Goal: Feedback & Contribution: Submit feedback/report problem

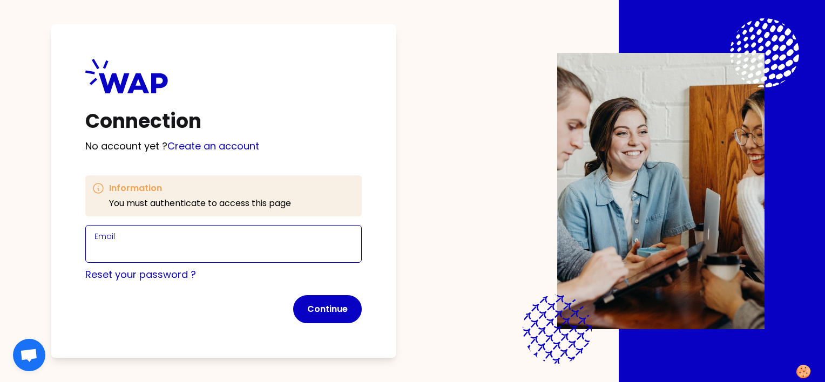
click at [207, 251] on input "Email" at bounding box center [223, 250] width 258 height 15
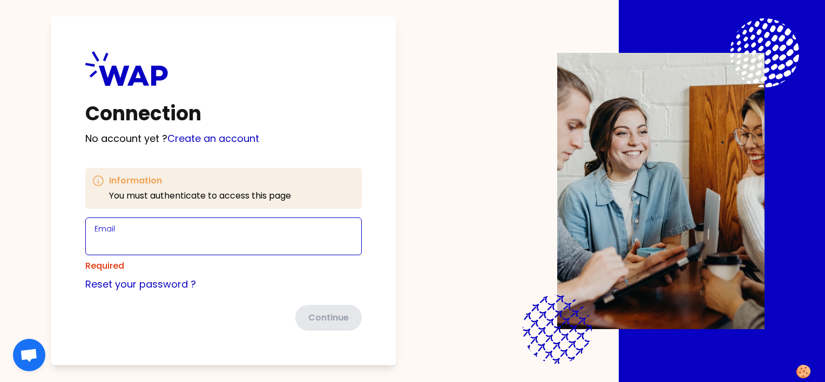
click at [206, 239] on div "Email" at bounding box center [223, 236] width 258 height 28
click at [207, 237] on input "Email" at bounding box center [223, 242] width 258 height 15
type input "xin.liu@somfy.com"
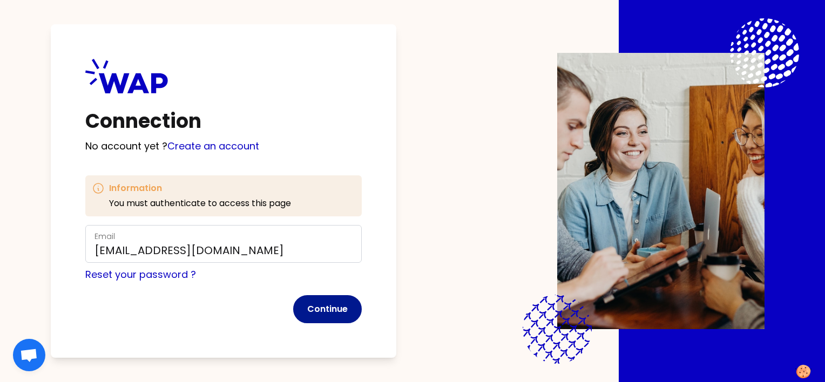
click at [328, 307] on button "Continue" at bounding box center [327, 309] width 69 height 28
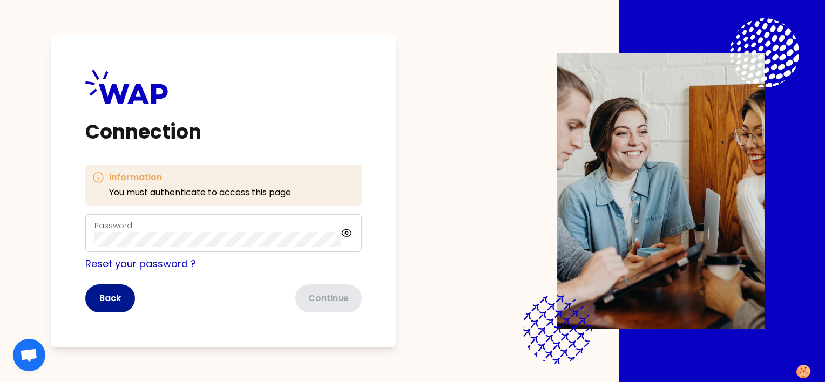
click at [113, 299] on button "Back" at bounding box center [110, 299] width 50 height 28
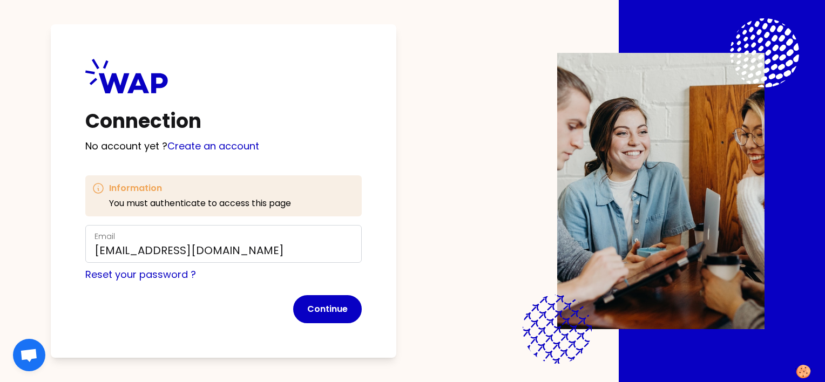
click at [134, 204] on p "You must authenticate to access this page" at bounding box center [200, 203] width 182 height 13
click at [316, 309] on button "Continue" at bounding box center [327, 309] width 69 height 28
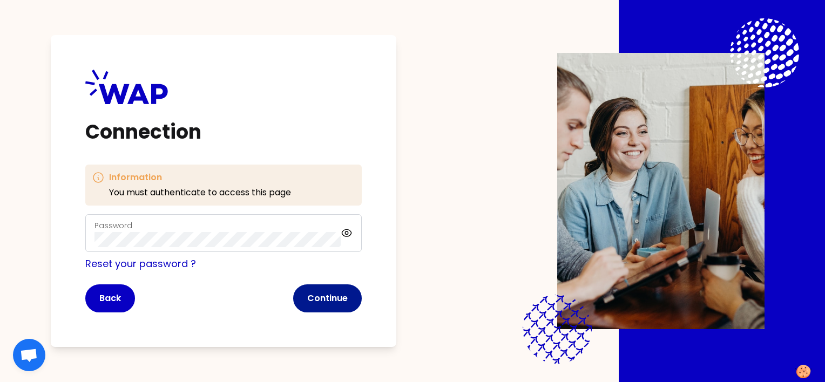
click at [322, 302] on button "Continue" at bounding box center [327, 299] width 69 height 28
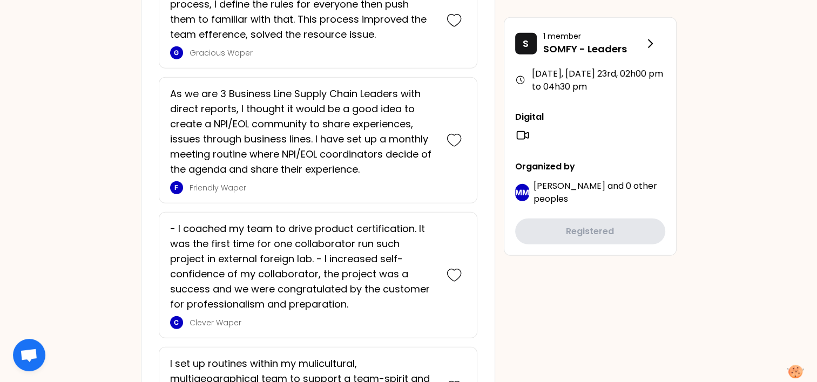
scroll to position [2825, 0]
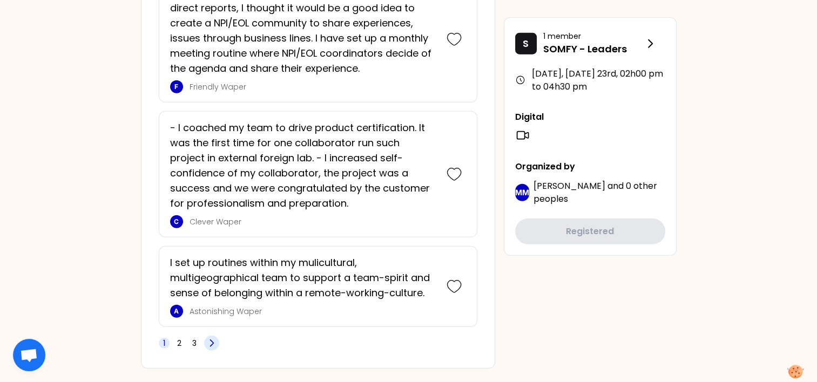
click at [207, 338] on icon at bounding box center [211, 343] width 11 height 11
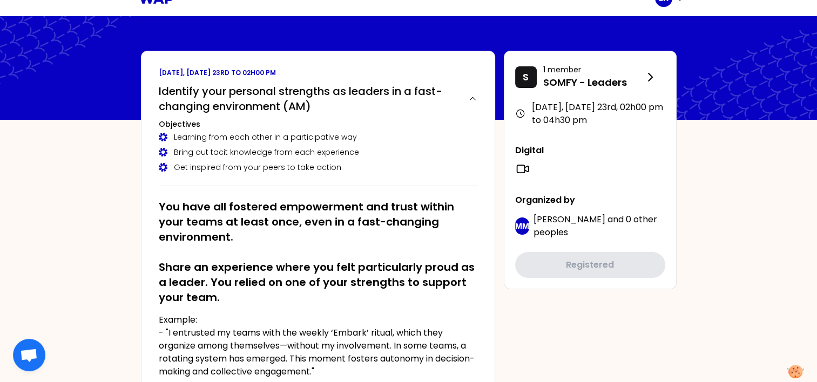
scroll to position [0, 0]
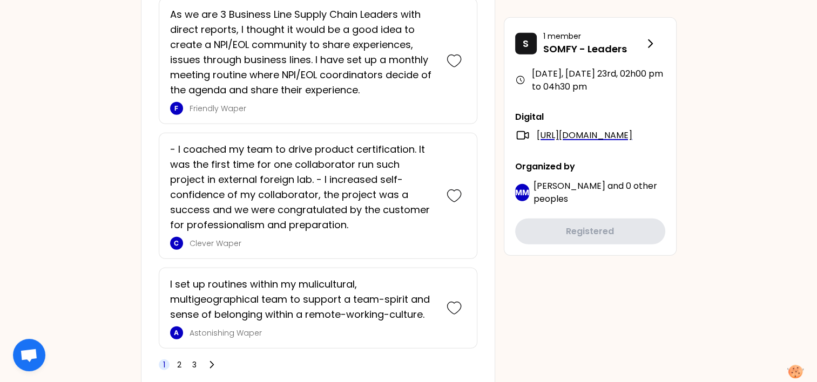
scroll to position [2825, 0]
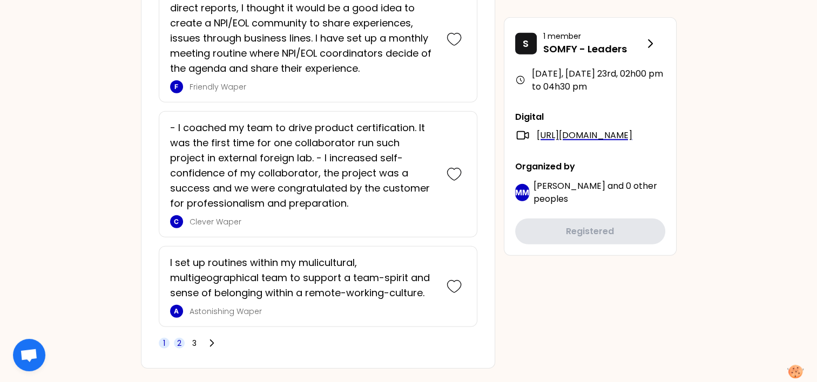
click at [179, 338] on span "2" at bounding box center [179, 343] width 4 height 11
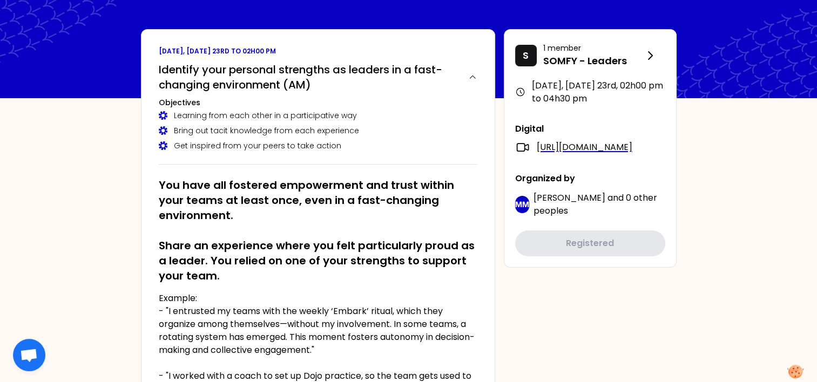
scroll to position [0, 0]
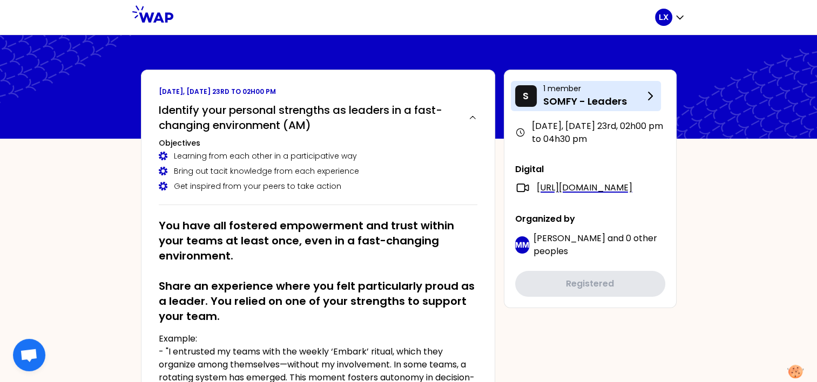
click at [651, 97] on icon at bounding box center [651, 96] width 4 height 8
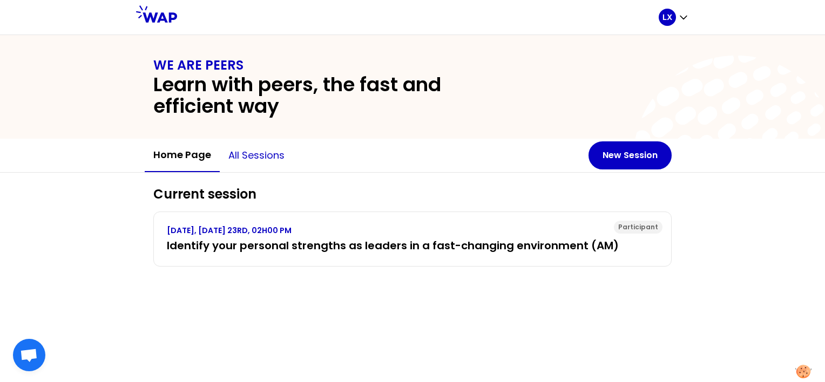
click at [266, 156] on button "All sessions" at bounding box center [256, 155] width 73 height 32
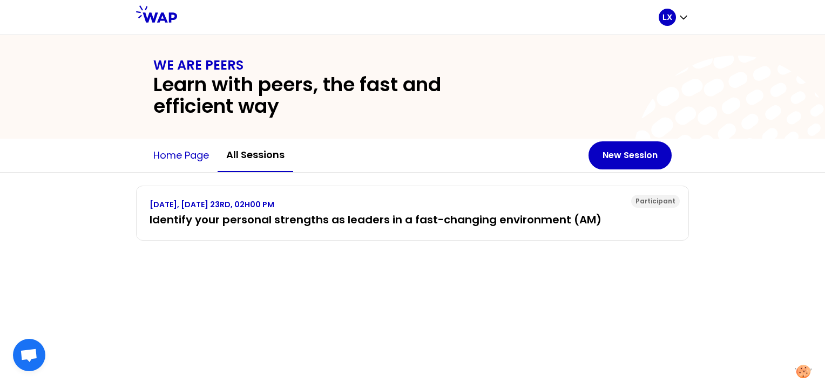
click at [182, 153] on button "Home page" at bounding box center [181, 155] width 73 height 32
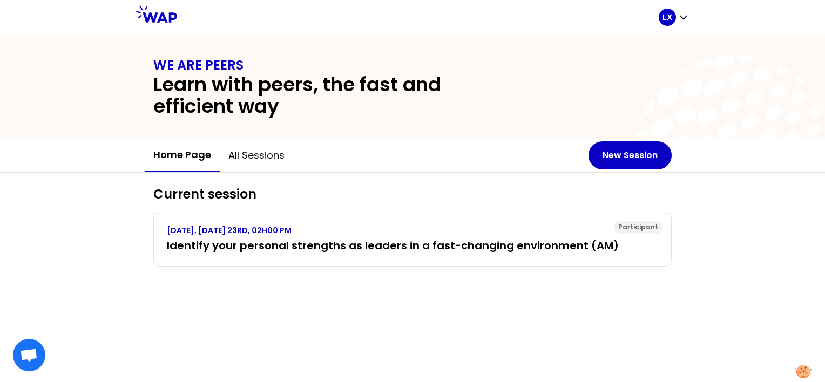
click at [26, 357] on span "Open chat" at bounding box center [29, 356] width 18 height 15
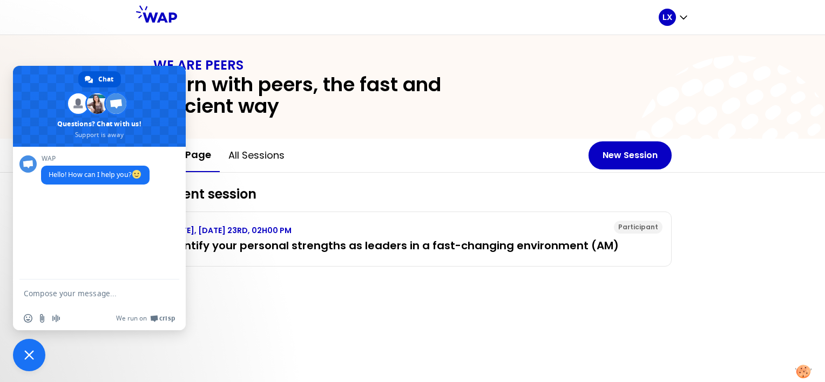
click at [26, 357] on span "Close chat" at bounding box center [29, 355] width 10 height 10
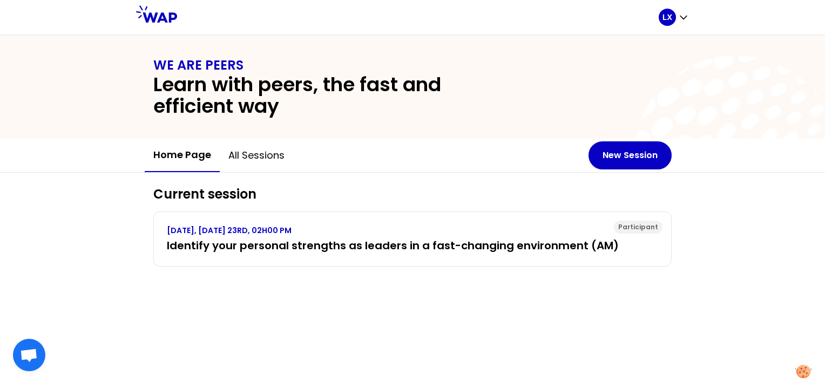
click at [80, 101] on div "WE ARE PEERS Learn with peers, the fast and efficient way" at bounding box center [412, 87] width 825 height 104
click at [684, 18] on icon "button" at bounding box center [683, 17] width 6 height 3
click at [452, 20] on div at bounding box center [418, 17] width 482 height 35
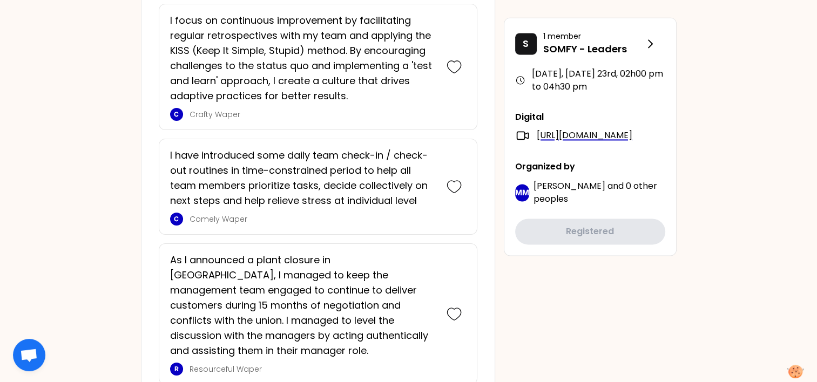
scroll to position [1440, 0]
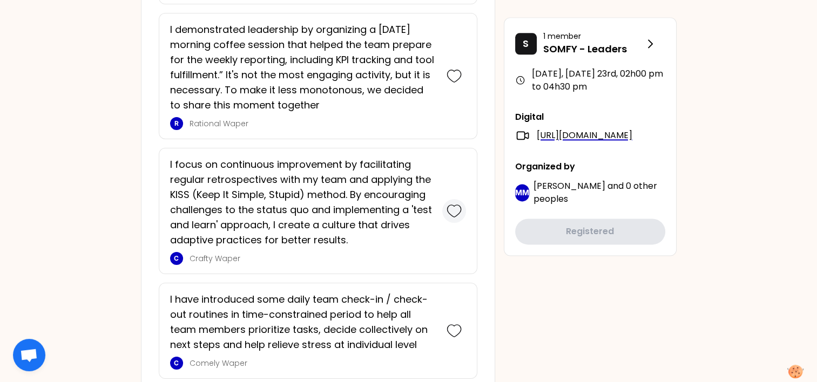
click at [449, 210] on icon at bounding box center [454, 211] width 15 height 15
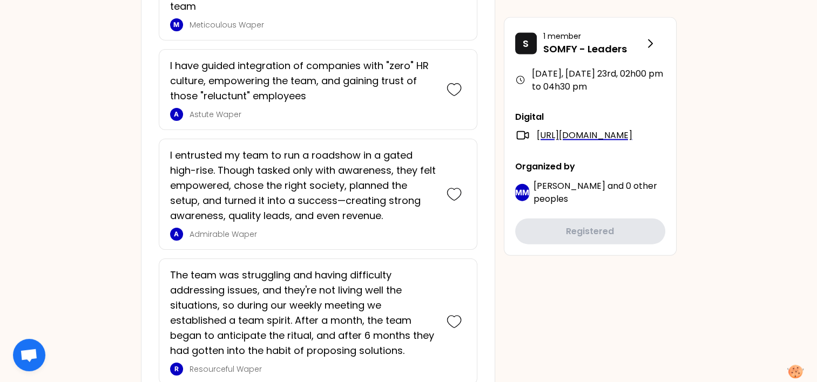
scroll to position [2633, 0]
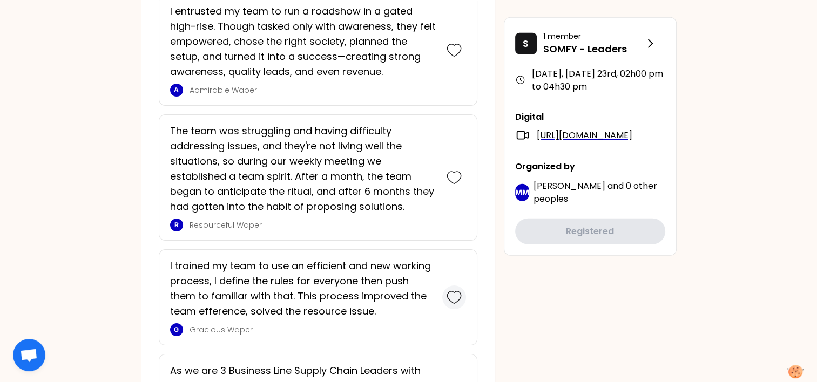
click at [452, 290] on icon at bounding box center [454, 297] width 15 height 15
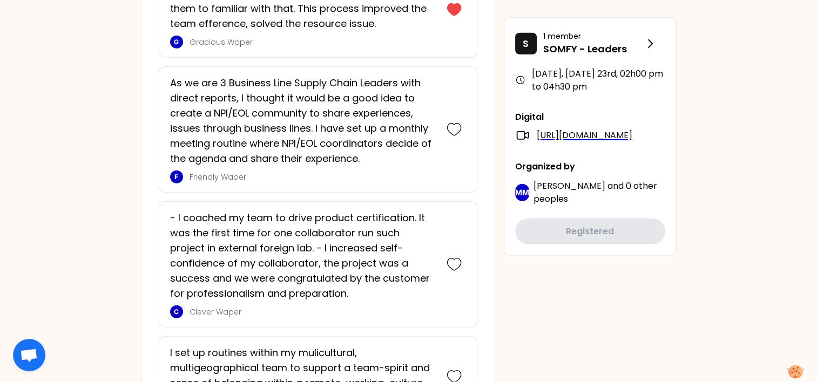
scroll to position [3115, 0]
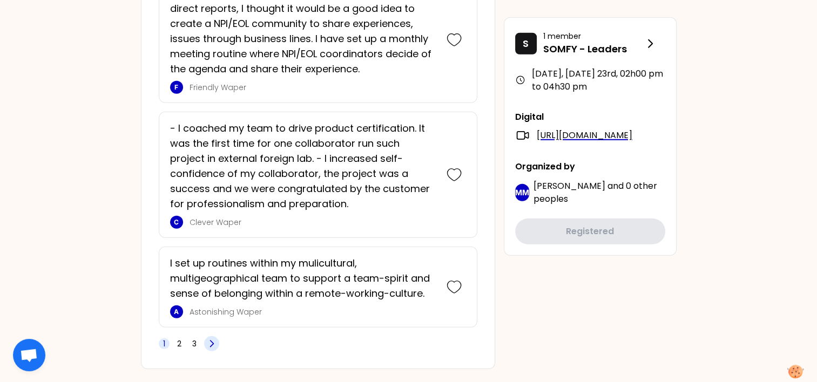
click at [210, 339] on icon at bounding box center [211, 344] width 11 height 11
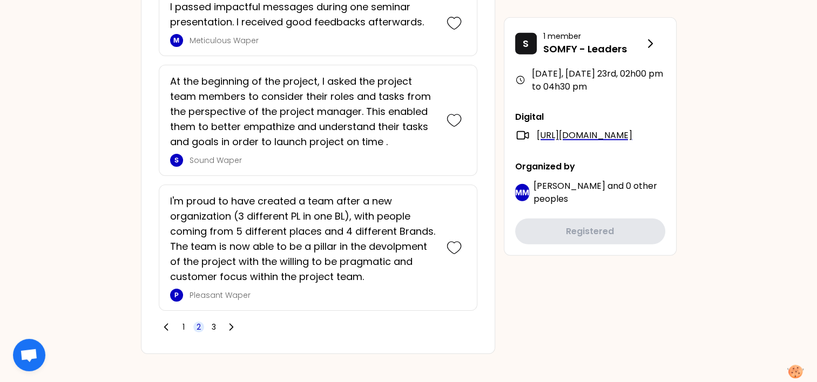
scroll to position [2139, 0]
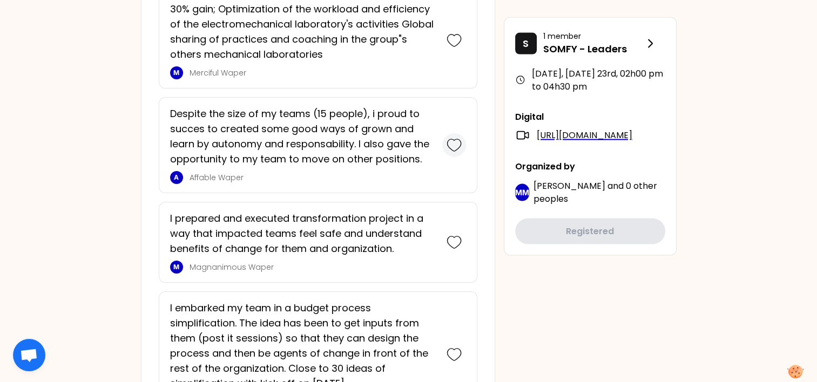
click at [454, 138] on icon at bounding box center [454, 145] width 15 height 15
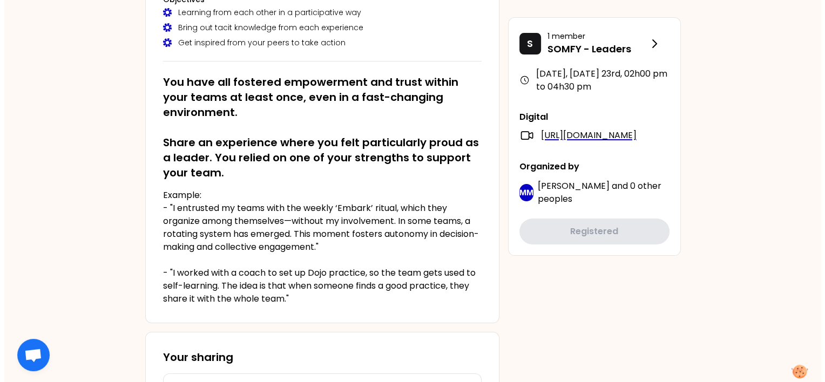
scroll to position [0, 0]
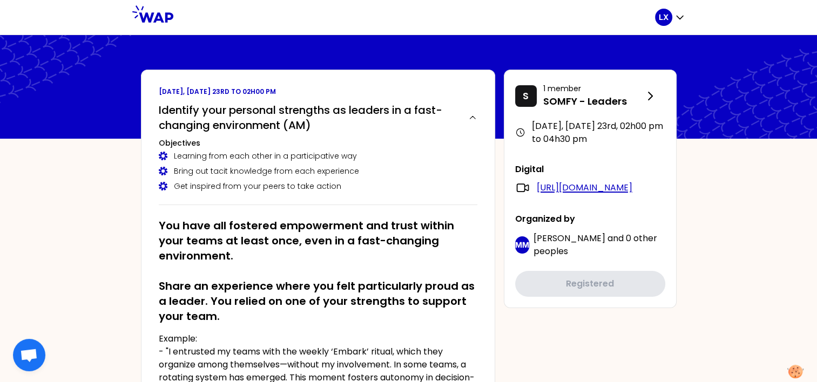
click at [607, 194] on link "[URL][DOMAIN_NAME]" at bounding box center [585, 187] width 96 height 13
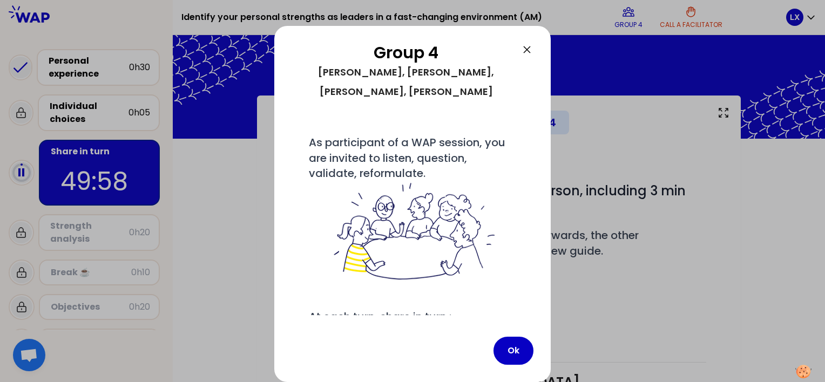
click at [220, 228] on div at bounding box center [412, 191] width 825 height 382
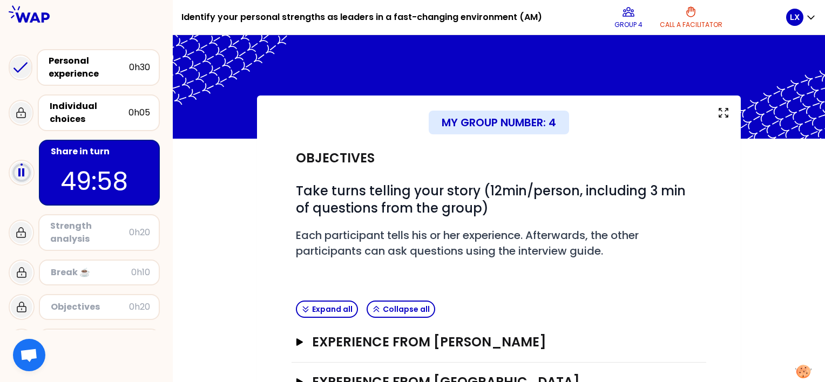
click at [222, 204] on div "My group number: 4 Objectives # Take turns telling your story (12min/person, in…" at bounding box center [499, 300] width 652 height 409
click at [242, 228] on div "My group number: 4 Objectives # Take turns telling your story (12min/person, in…" at bounding box center [499, 300] width 652 height 409
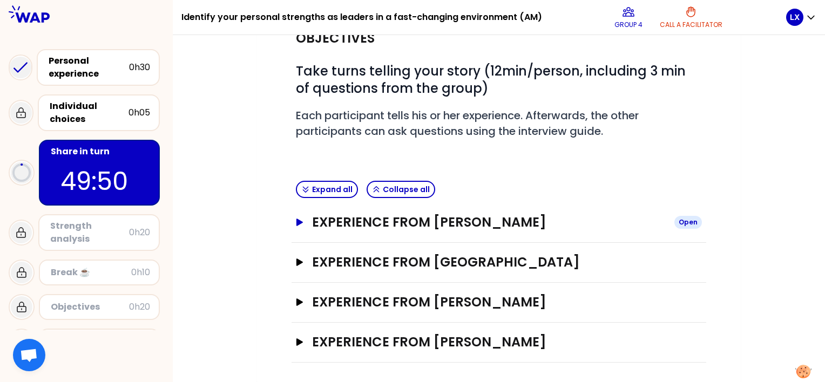
click at [372, 217] on h3 "Experience from [PERSON_NAME]" at bounding box center [489, 222] width 354 height 17
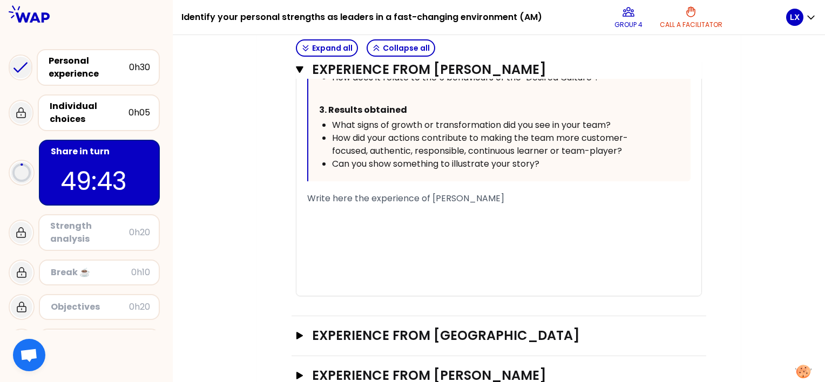
scroll to position [632, 0]
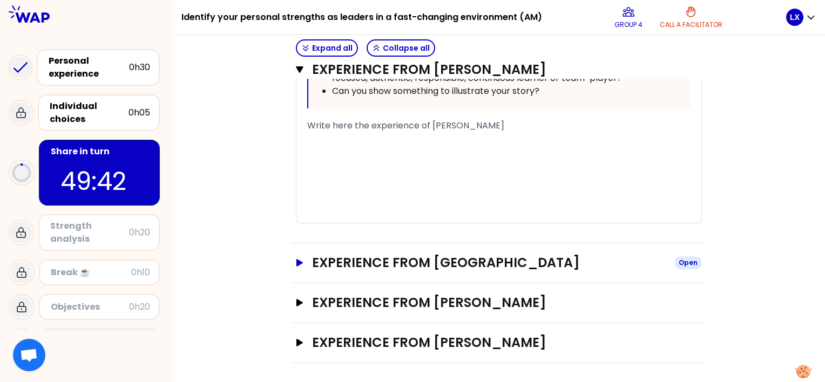
click at [298, 261] on icon "button" at bounding box center [299, 263] width 6 height 8
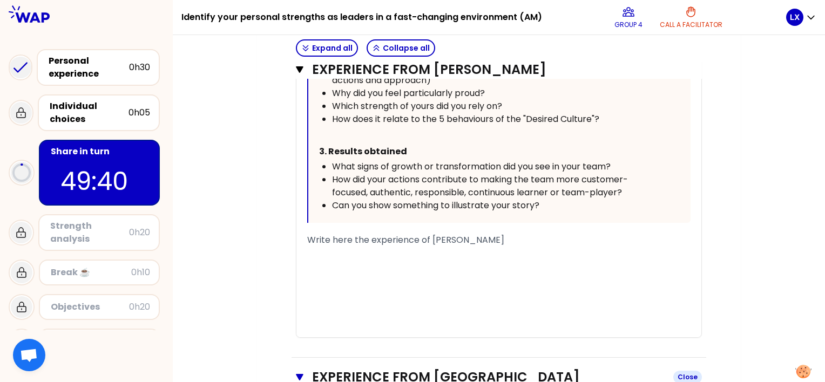
scroll to position [572, 0]
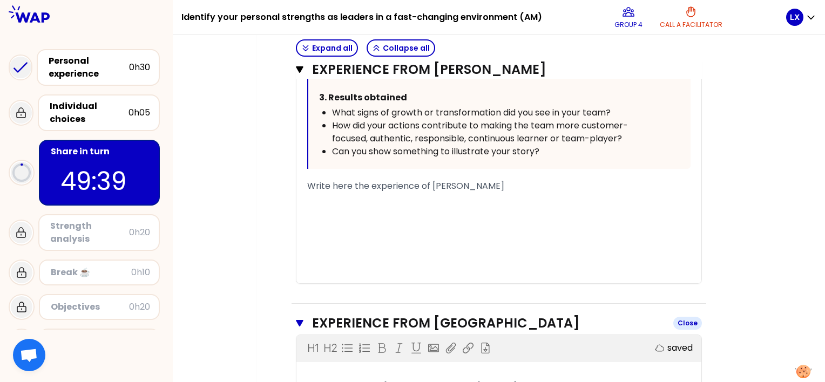
click at [301, 321] on icon "button" at bounding box center [300, 323] width 8 height 6
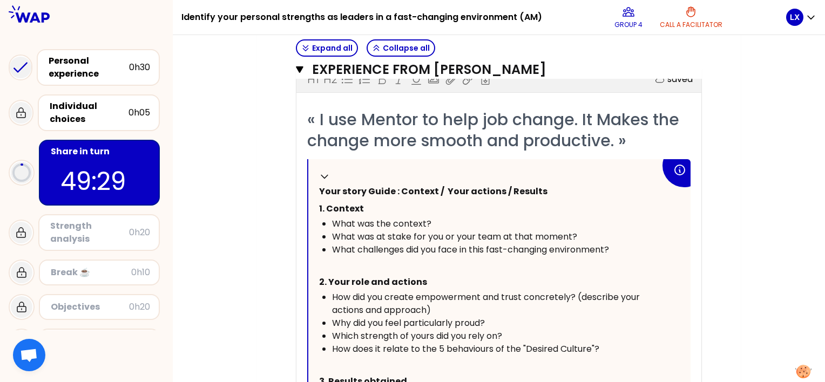
scroll to position [144, 0]
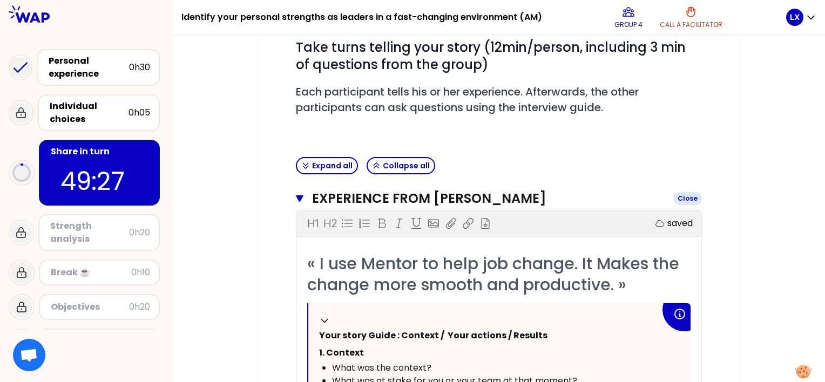
click at [296, 194] on icon "button" at bounding box center [300, 198] width 8 height 9
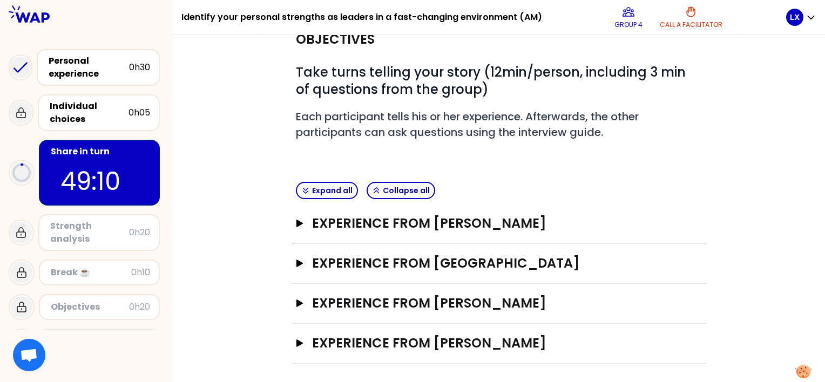
scroll to position [120, 0]
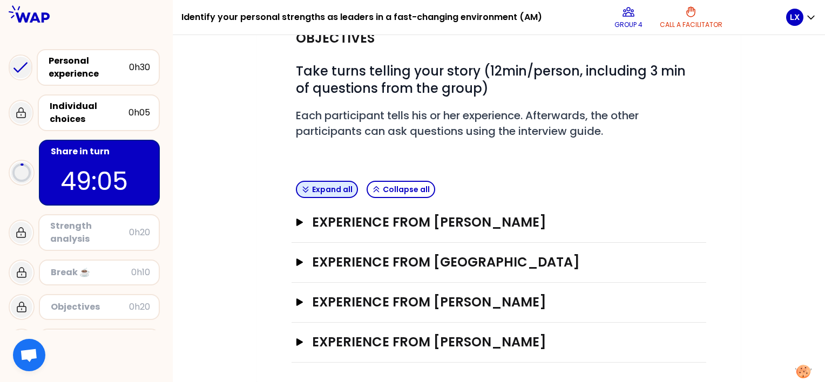
click at [318, 188] on button "Expand all" at bounding box center [327, 189] width 62 height 17
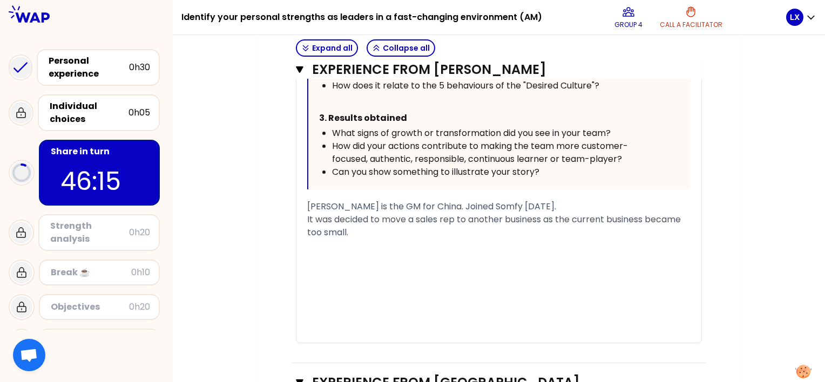
scroll to position [576, 0]
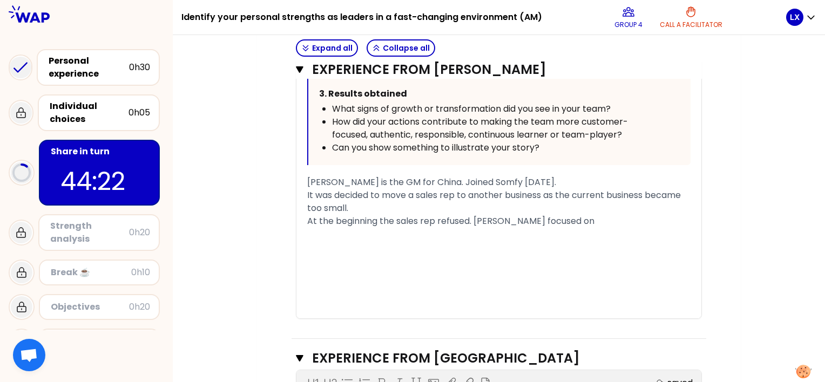
click at [360, 247] on div "﻿" at bounding box center [498, 247] width 383 height 13
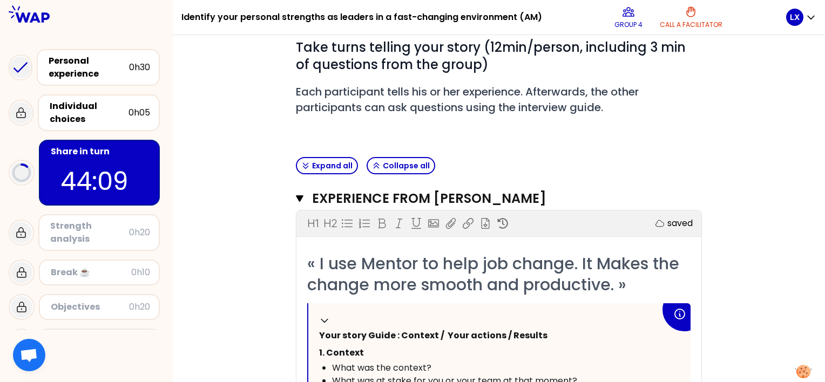
scroll to position [288, 0]
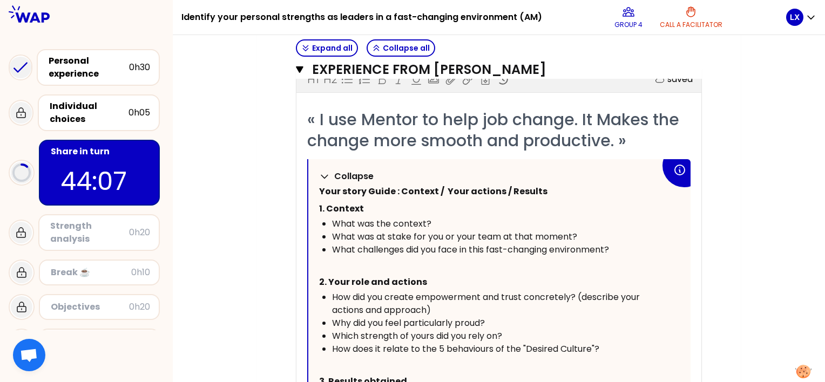
click at [324, 175] on icon at bounding box center [324, 176] width 11 height 11
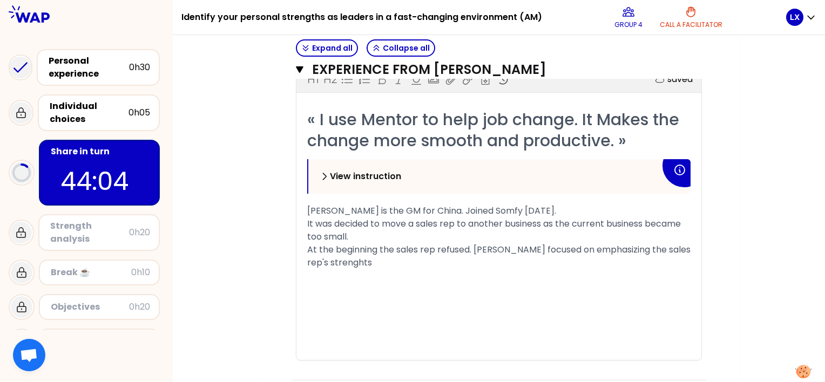
click at [324, 175] on icon at bounding box center [324, 176] width 11 height 11
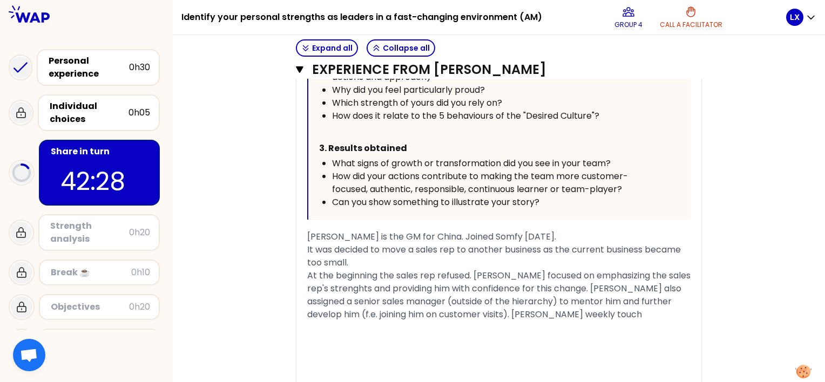
scroll to position [508, 0]
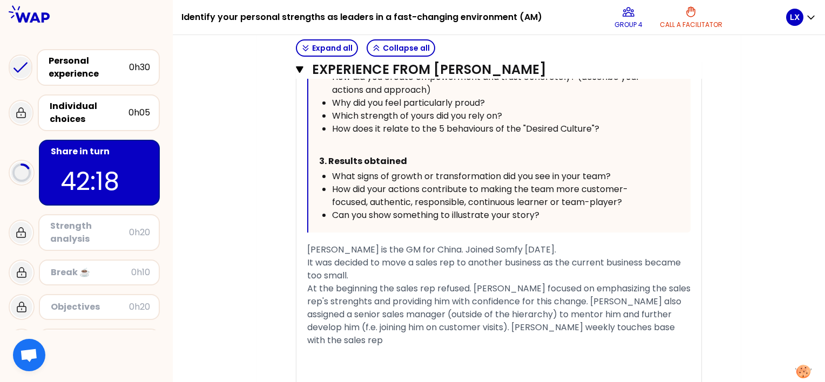
drag, startPoint x: 819, startPoint y: 118, endPoint x: 771, endPoint y: 137, distance: 51.6
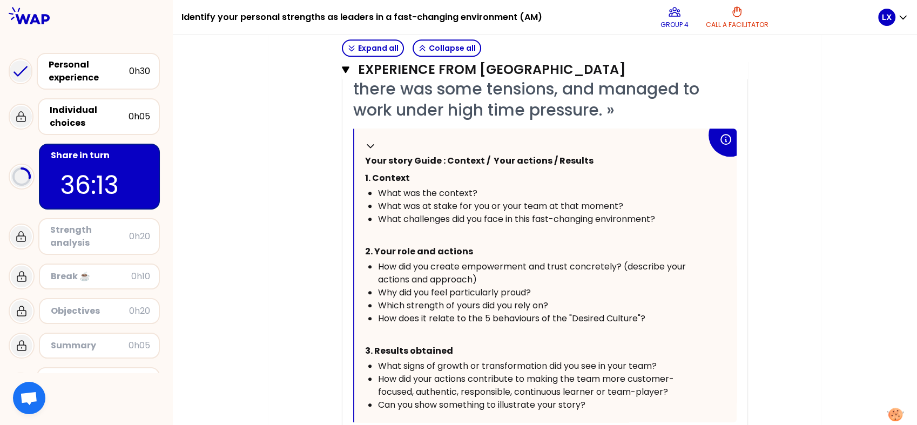
scroll to position [1280, 0]
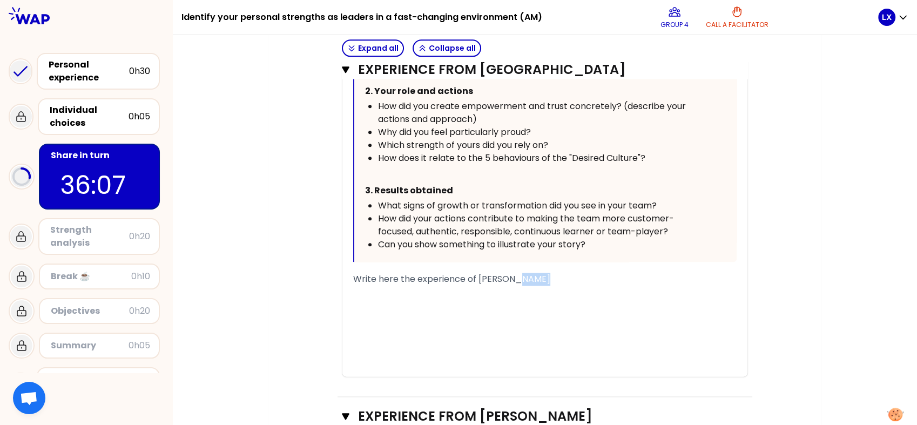
drag, startPoint x: 519, startPoint y: 276, endPoint x: 318, endPoint y: 288, distance: 201.7
click at [304, 293] on div "Objectives # Take turns telling your story (12min/person, including 3 min of qu…" at bounding box center [545, 64] width 510 height 2410
click at [525, 281] on div "Write here the experience of [PERSON_NAME]" at bounding box center [544, 279] width 383 height 13
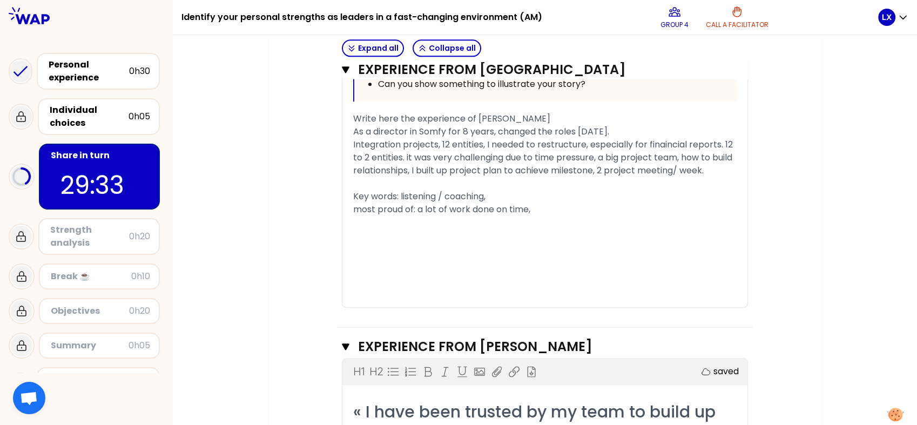
scroll to position [1440, 0]
click at [734, 170] on div "Integration projects, 12 entities, I needed to restructure, especially for fina…" at bounding box center [544, 158] width 383 height 39
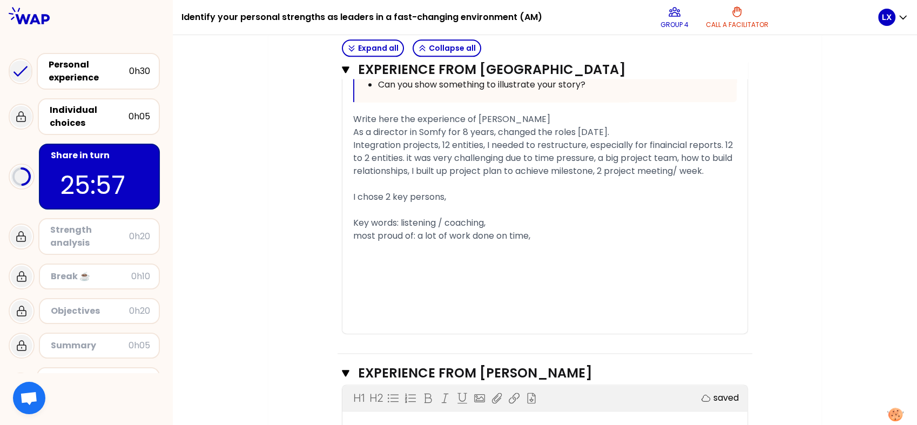
scroll to position [1280, 0]
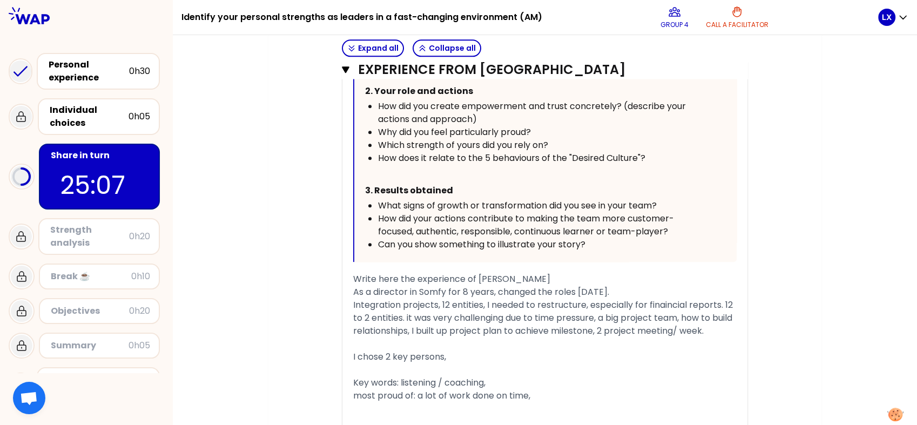
click at [492, 382] on div "Key words: listening / coaching," at bounding box center [544, 382] width 383 height 13
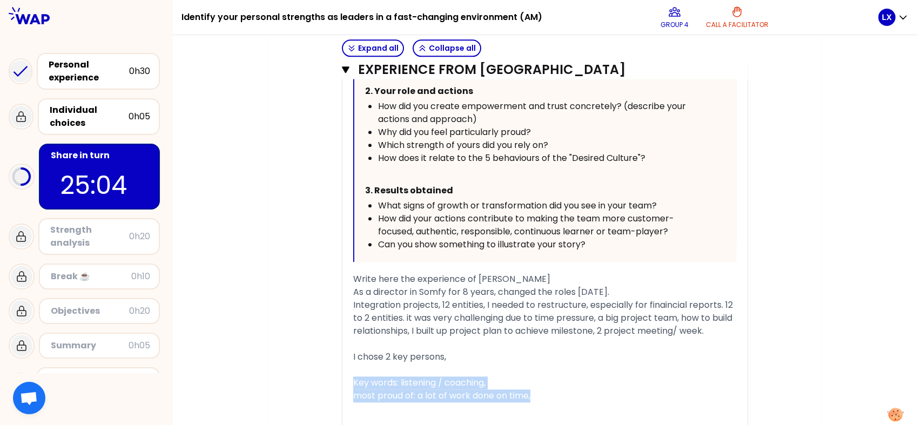
drag, startPoint x: 531, startPoint y: 395, endPoint x: 337, endPoint y: 378, distance: 195.1
click at [337, 379] on div "Experience from [PERSON_NAME] Close H1 H2 Export saved « I led an internal proj…" at bounding box center [544, 126] width 415 height 775
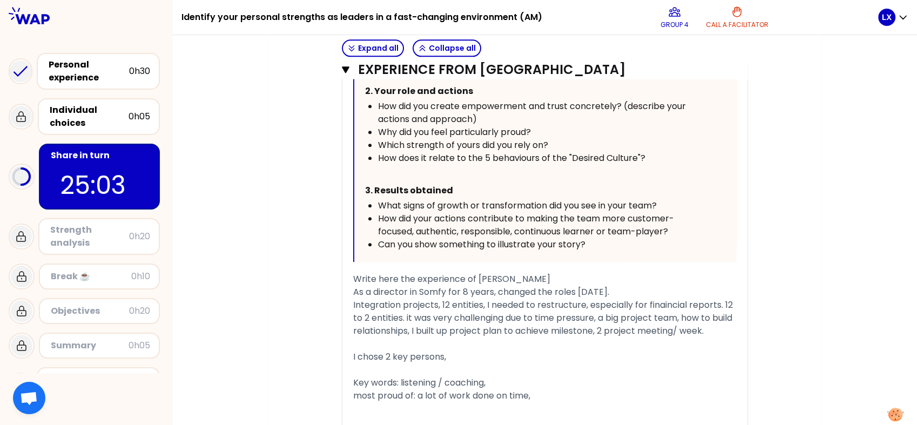
click at [347, 252] on div "« I led an internal project for the legal restructuring of a company. I fostere…" at bounding box center [544, 153] width 405 height 680
click at [506, 379] on div "Key words: listening / coaching," at bounding box center [544, 382] width 383 height 13
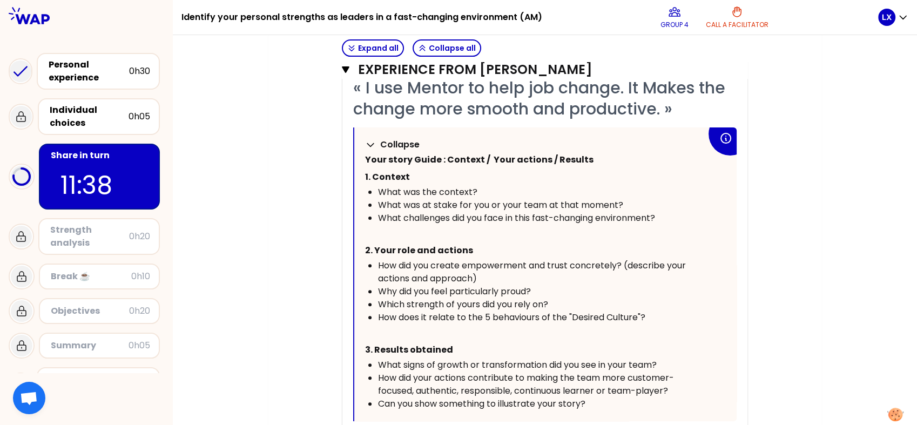
scroll to position [160, 0]
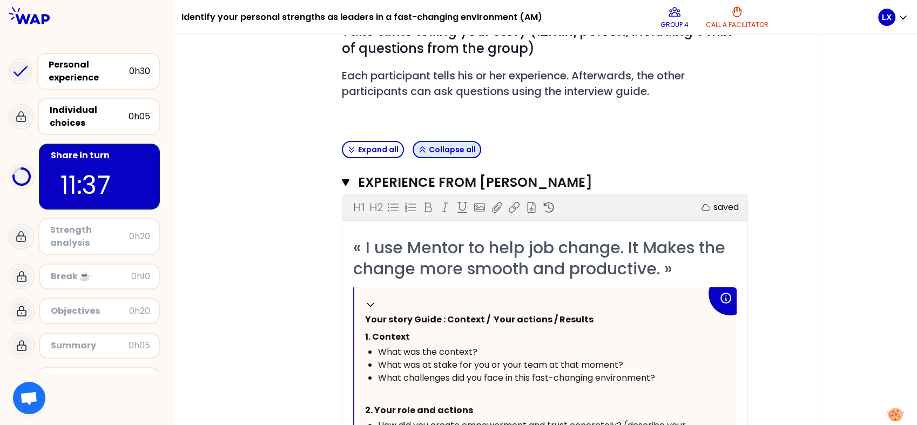
click at [455, 149] on button "Collapse all" at bounding box center [447, 149] width 69 height 17
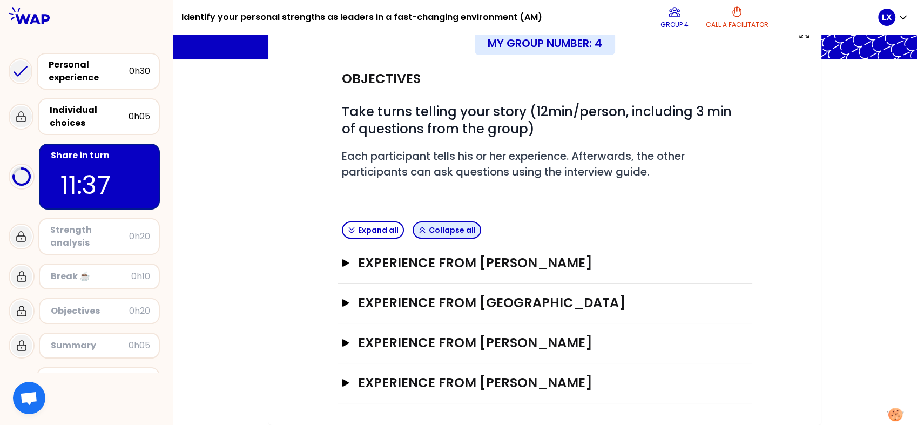
scroll to position [78, 0]
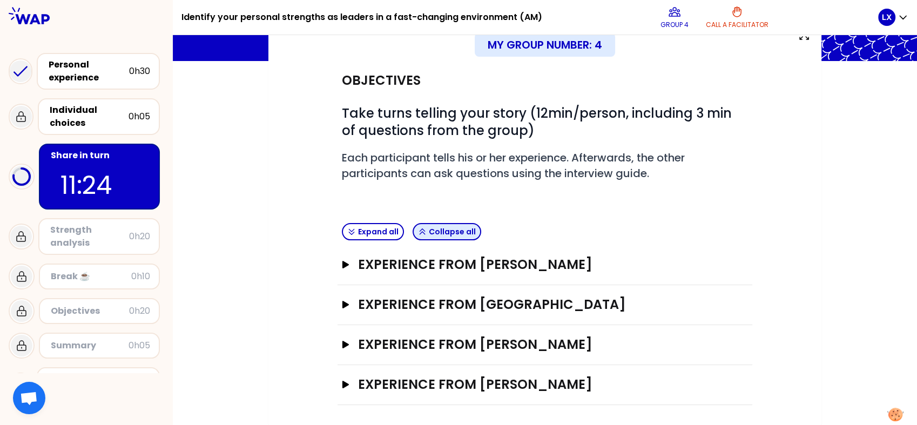
click at [457, 230] on button "Collapse all" at bounding box center [447, 231] width 69 height 17
click at [426, 224] on button "Collapse all" at bounding box center [447, 231] width 69 height 17
click at [369, 229] on button "Expand all" at bounding box center [373, 231] width 62 height 17
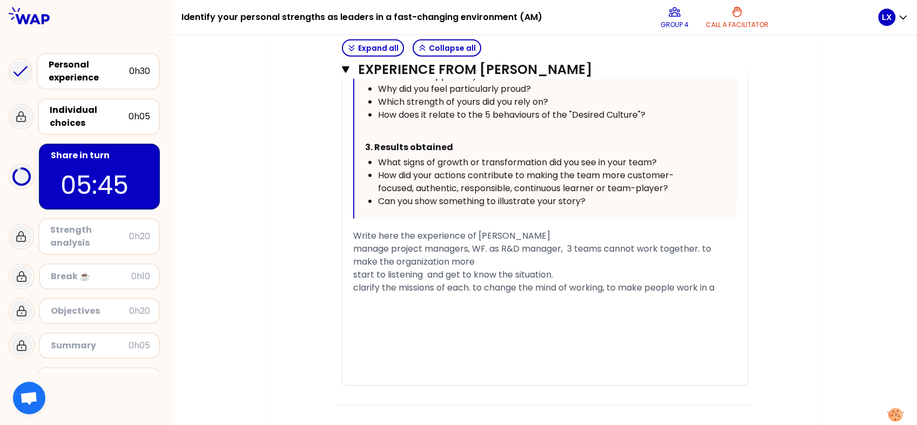
scroll to position [2700, 0]
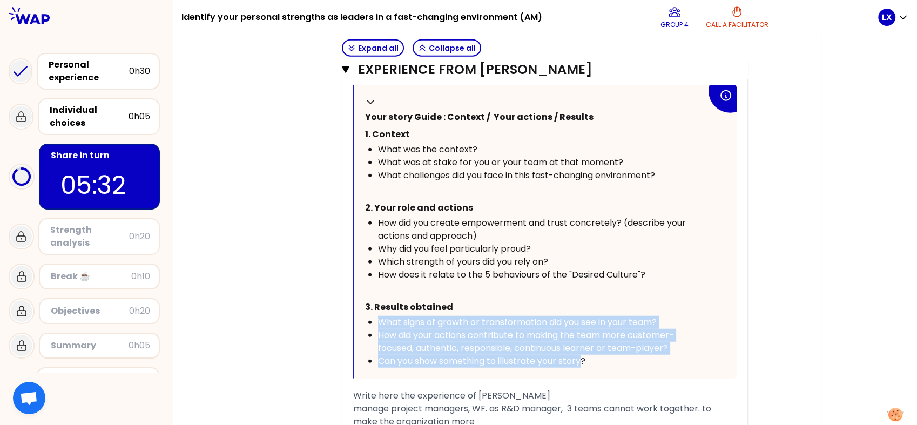
drag, startPoint x: 582, startPoint y: 373, endPoint x: 378, endPoint y: 336, distance: 207.5
click at [378, 336] on ul "What signs of growth or transformation did you see in your team? How did your a…" at bounding box center [535, 342] width 341 height 52
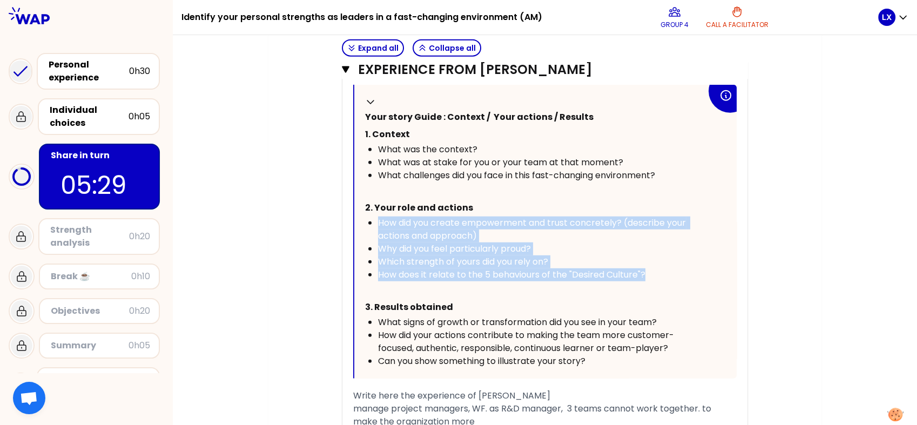
drag, startPoint x: 644, startPoint y: 283, endPoint x: 380, endPoint y: 238, distance: 267.9
click at [380, 238] on ul "How did you create empowerment and trust concretely? (describe your actions and…" at bounding box center [535, 249] width 341 height 65
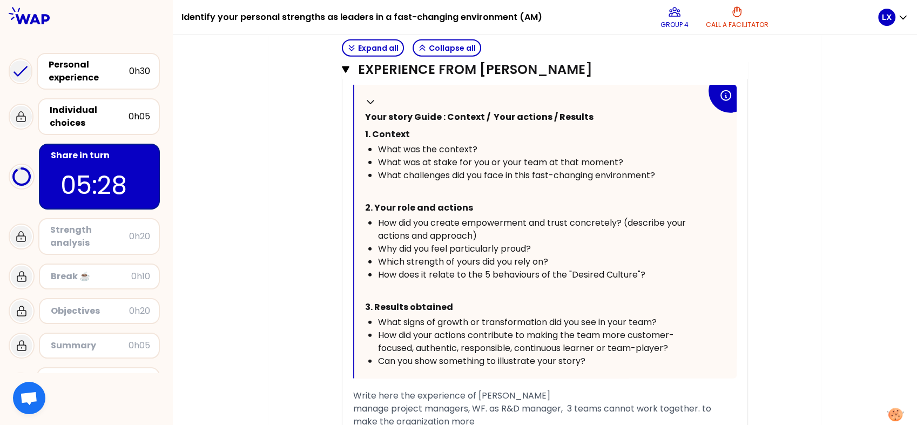
drag, startPoint x: 380, startPoint y: 238, endPoint x: 298, endPoint y: 241, distance: 82.7
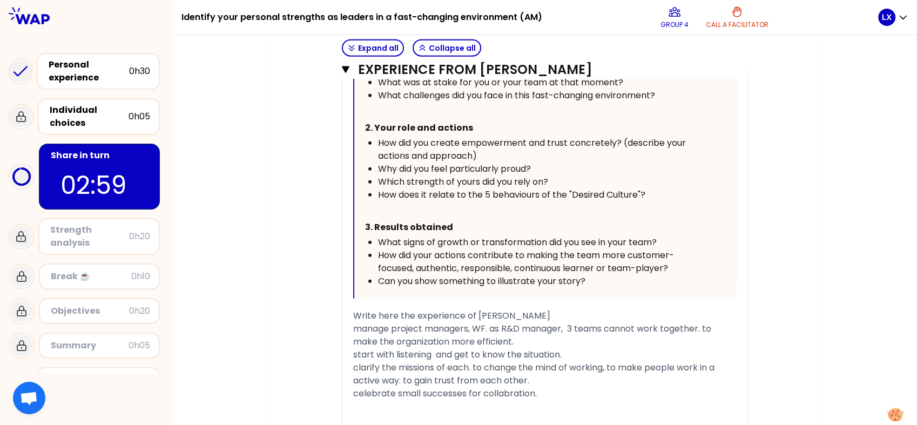
scroll to position [2789, 0]
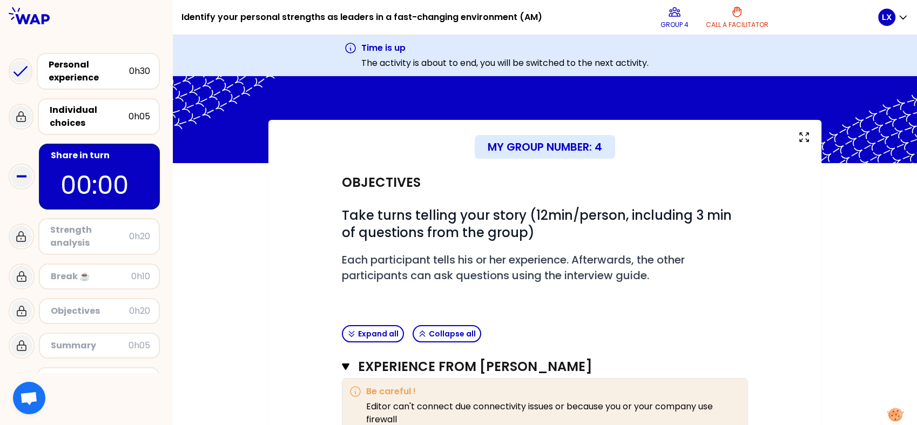
scroll to position [0, 0]
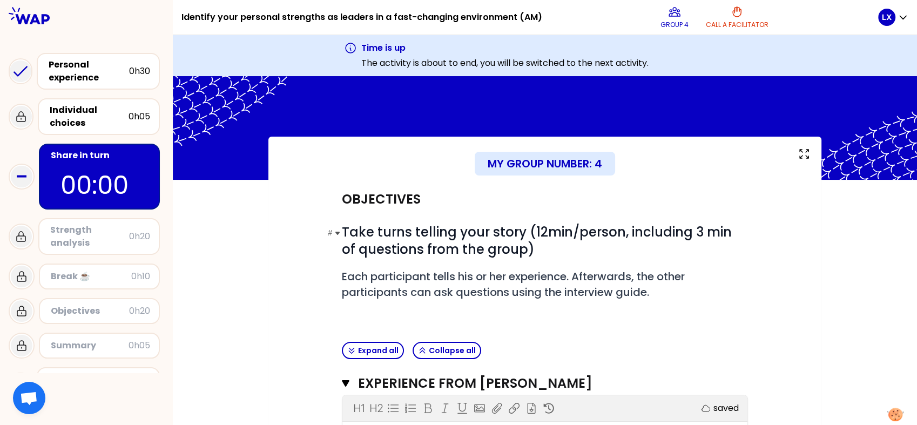
click at [428, 227] on span "Take turns telling your story (12min/person, including 3 min of questions from …" at bounding box center [538, 240] width 393 height 35
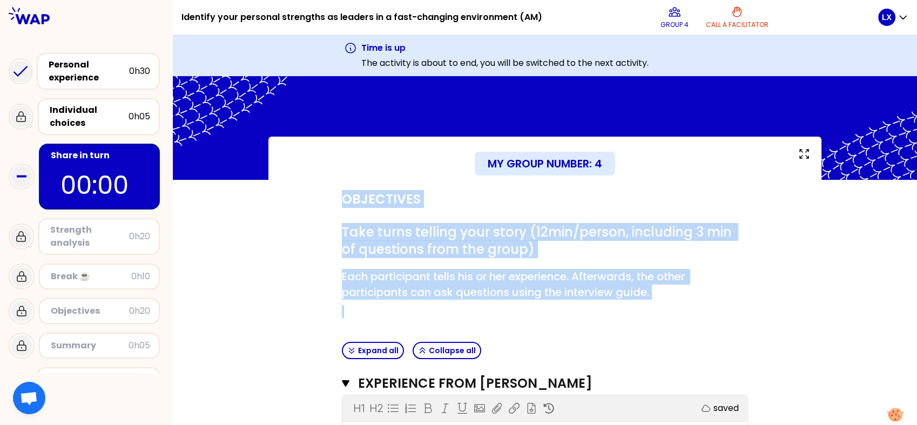
drag, startPoint x: 344, startPoint y: 200, endPoint x: 644, endPoint y: 313, distance: 320.9
click at [644, 313] on div "Objectives # Take turns telling your story (12min/person, including 3 min of qu…" at bounding box center [544, 259] width 415 height 158
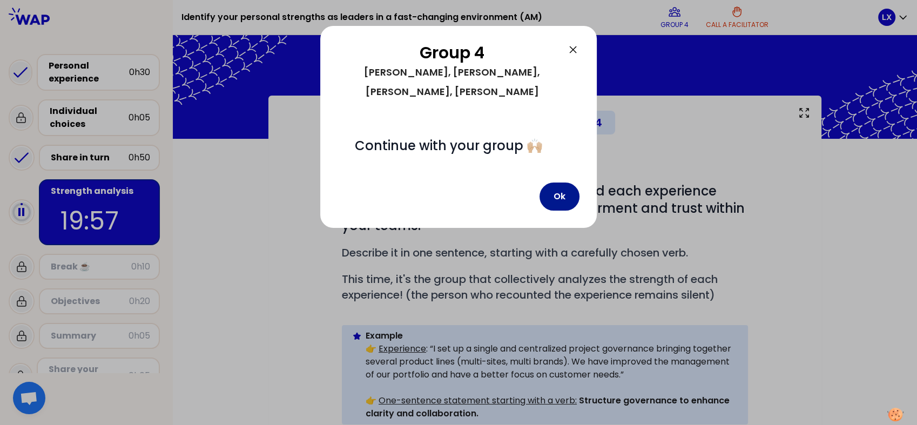
click at [560, 183] on button "Ok" at bounding box center [559, 197] width 40 height 28
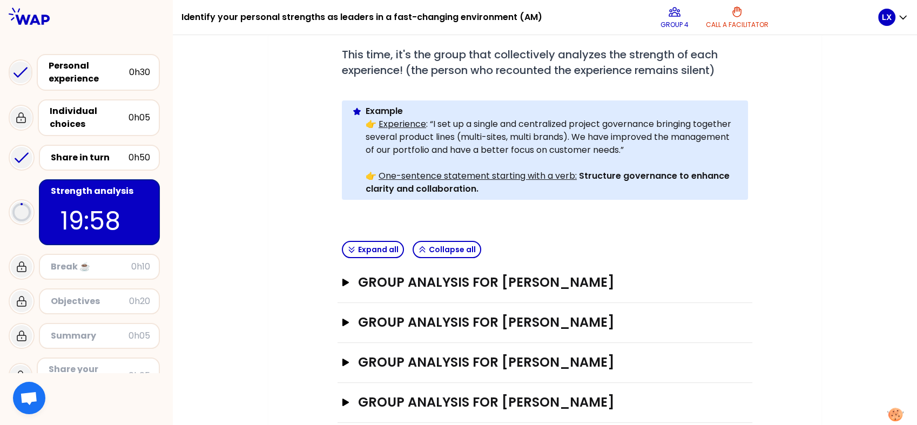
scroll to position [225, 0]
click at [347, 279] on icon "button" at bounding box center [345, 283] width 9 height 8
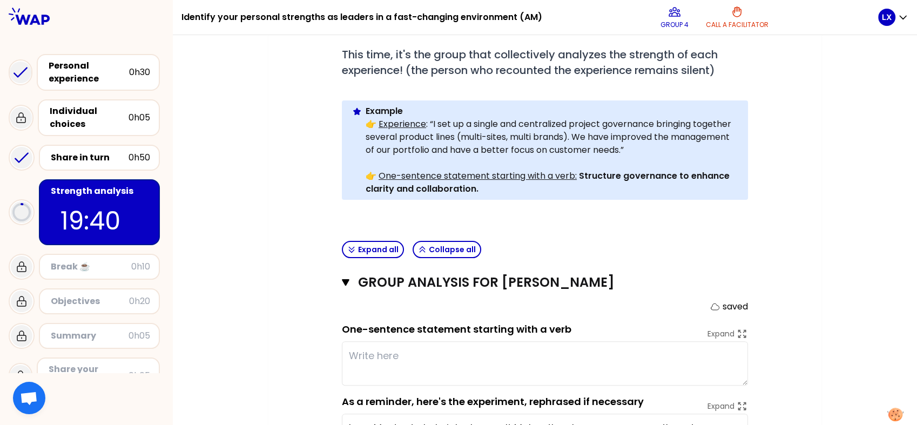
click at [432, 341] on textarea at bounding box center [545, 363] width 406 height 44
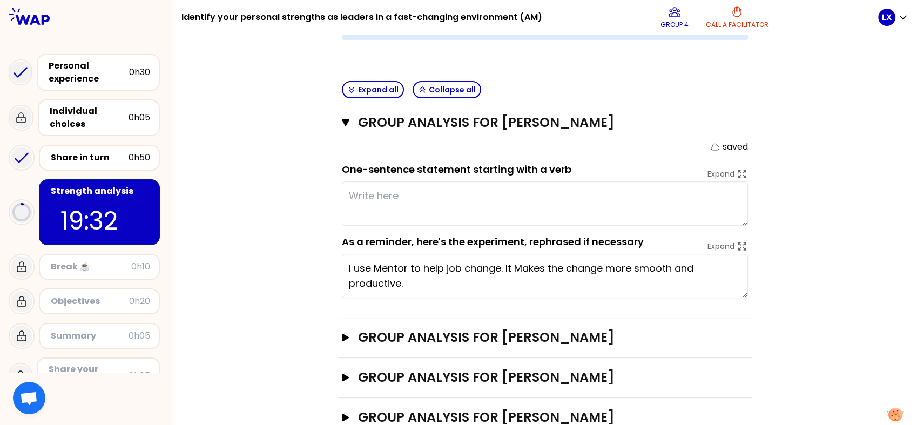
click at [246, 207] on div "My group number: 4 Objectives # As a group, identify the strength behind each e…" at bounding box center [545, 85] width 744 height 748
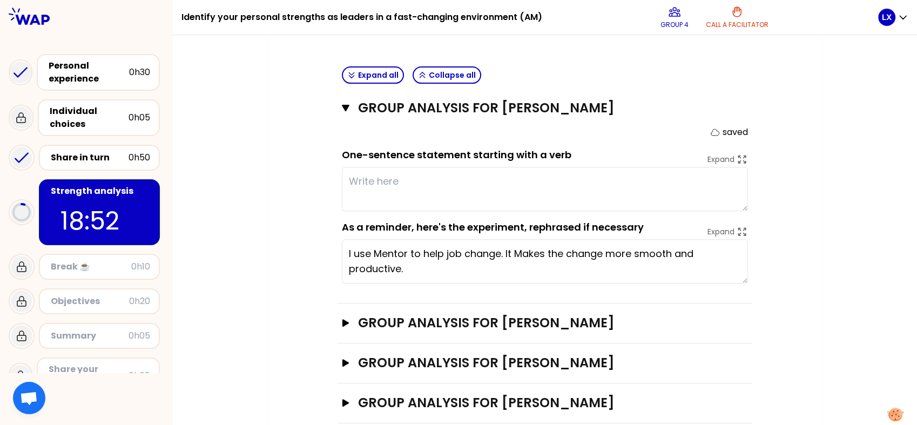
scroll to position [400, 0]
click at [397, 166] on textarea at bounding box center [545, 188] width 406 height 44
type textarea "Bring confiden"
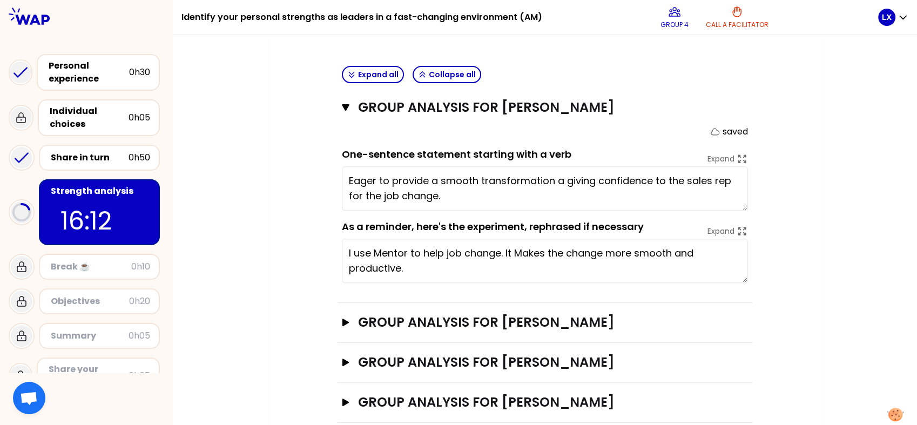
type textarea "Eager to provide a smooth transformation and giving confidence to the sales rep…"
click at [536, 354] on h3 "Group analysis for [PERSON_NAME]" at bounding box center [535, 362] width 354 height 17
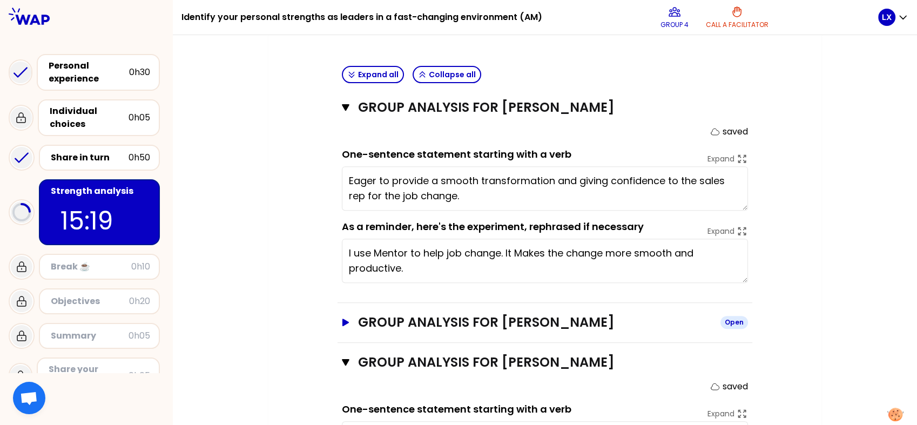
click at [547, 314] on h3 "Group analysis for [PERSON_NAME]" at bounding box center [535, 322] width 354 height 17
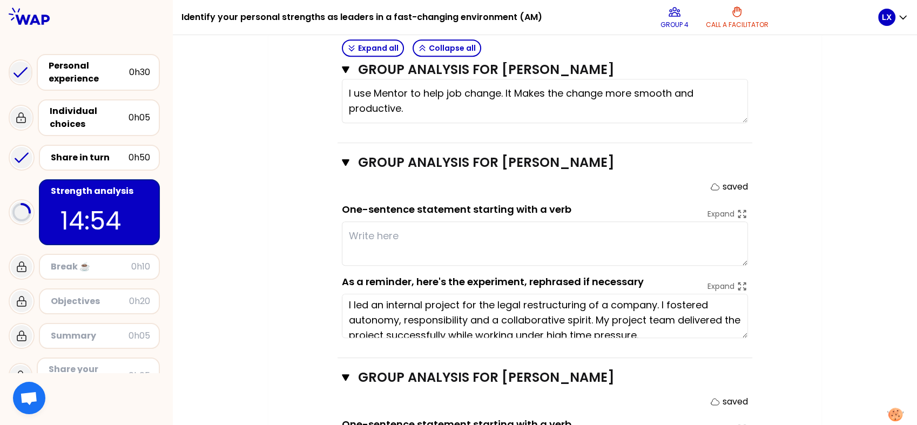
scroll to position [0, 0]
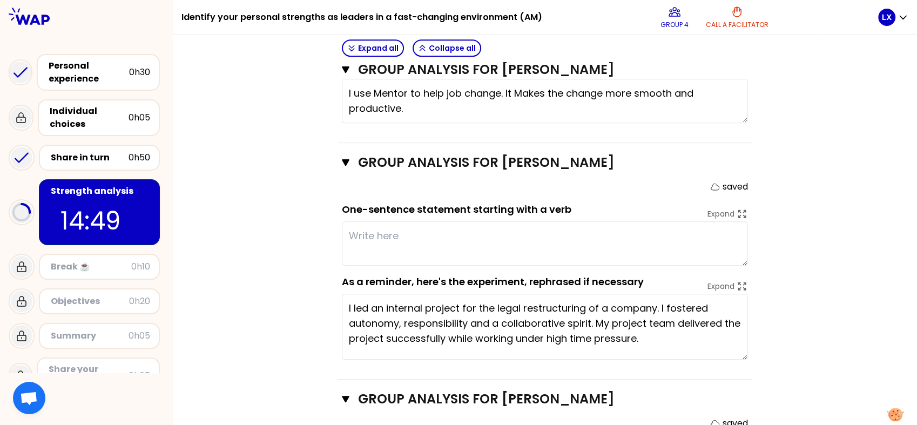
drag, startPoint x: 743, startPoint y: 315, endPoint x: 747, endPoint y: 337, distance: 22.6
click at [747, 337] on div "Group analysis for [PERSON_NAME] Close saved One-sentence statement starting wi…" at bounding box center [544, 261] width 415 height 237
click at [357, 221] on textarea at bounding box center [545, 243] width 406 height 44
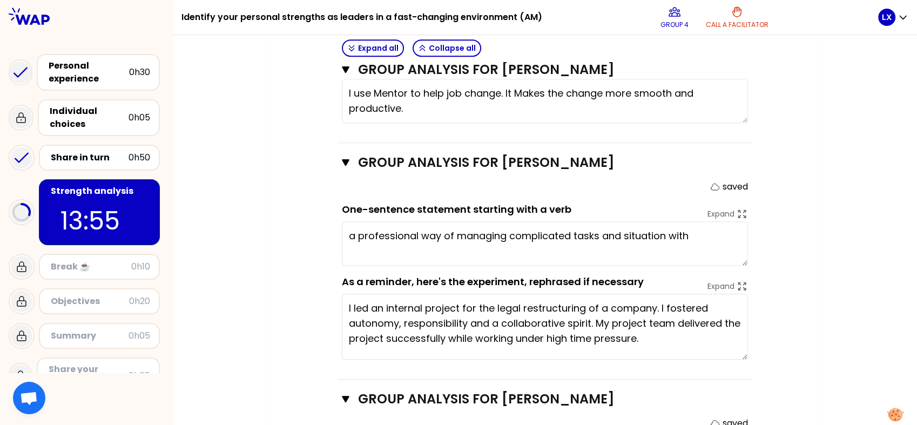
click at [664, 221] on textarea "a professional way of managing complicated tasks and situation with" at bounding box center [545, 243] width 406 height 44
click at [698, 221] on textarea "a professional way of managing complicated tasks and situations with" at bounding box center [545, 243] width 406 height 44
click at [705, 221] on textarea "a professional way of managing complicated tasks and situations with" at bounding box center [545, 243] width 406 height 44
click at [769, 208] on div "Objectives # As a group, identify the strength behind each experience that help…" at bounding box center [545, 106] width 510 height 1055
click at [358, 221] on textarea "a professional way of managing complicated tasks and situations with" at bounding box center [545, 243] width 406 height 44
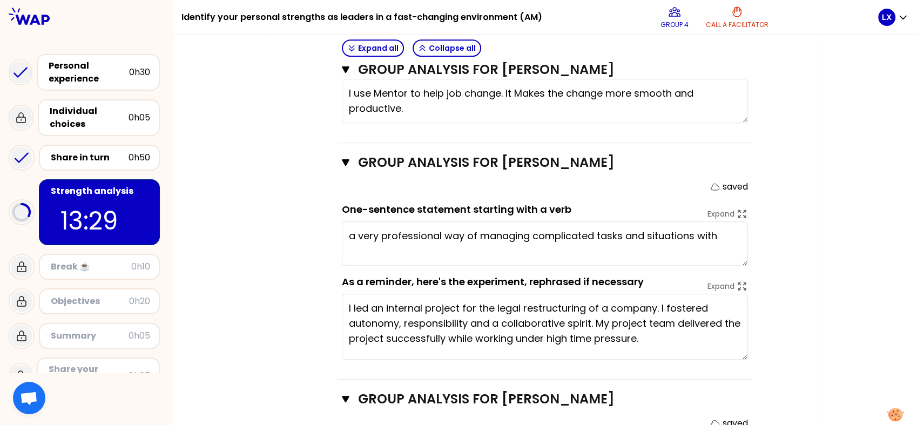
click at [725, 221] on textarea "a very professional way of managing complicated tasks and situations with" at bounding box center [545, 243] width 406 height 44
click at [721, 221] on textarea "a very professional way of managing complicated tasks and situations with" at bounding box center [545, 243] width 406 height 44
click at [535, 318] on textarea "I led an internal project for the legal restructuring of a company. I fostered …" at bounding box center [545, 327] width 406 height 66
click at [428, 231] on textarea "a very professional way of managing complicated tasks and situations with 5 des…" at bounding box center [545, 243] width 406 height 44
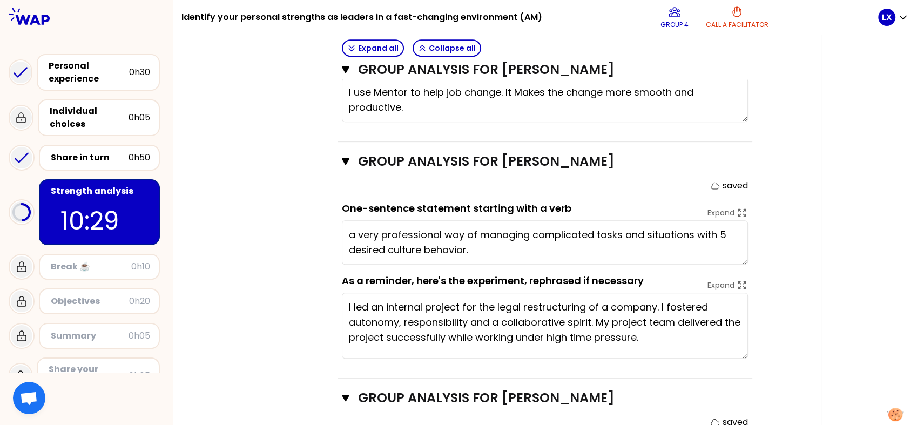
scroll to position [559, 0]
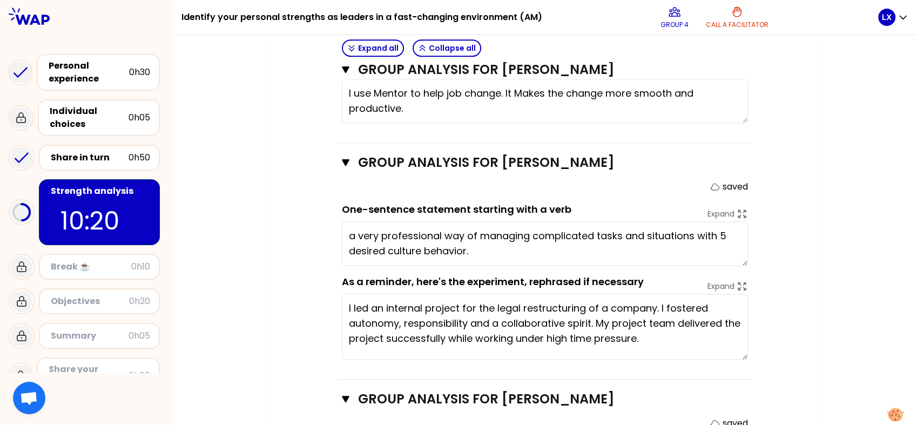
drag, startPoint x: 377, startPoint y: 215, endPoint x: 345, endPoint y: 216, distance: 32.4
click at [345, 221] on textarea "a very professional way of managing complicated tasks and situations with 5 des…" at bounding box center [545, 243] width 406 height 44
click at [497, 231] on textarea "master a very professional way of managing complicated tasks and situations wit…" at bounding box center [545, 243] width 406 height 44
type textarea "master a very professional way of managing complicated tasks and situations wit…"
click at [825, 307] on div "My group number: 4 Objectives # As a group, identify the strength behind each e…" at bounding box center [545, 96] width 744 height 1120
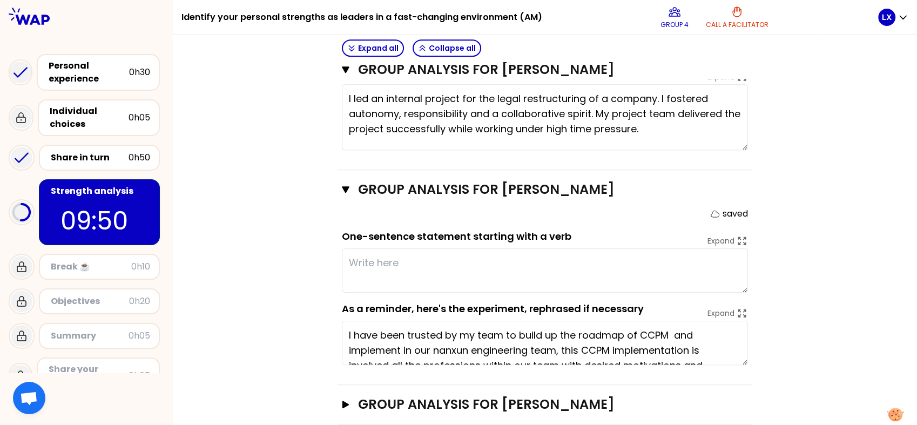
scroll to position [771, 0]
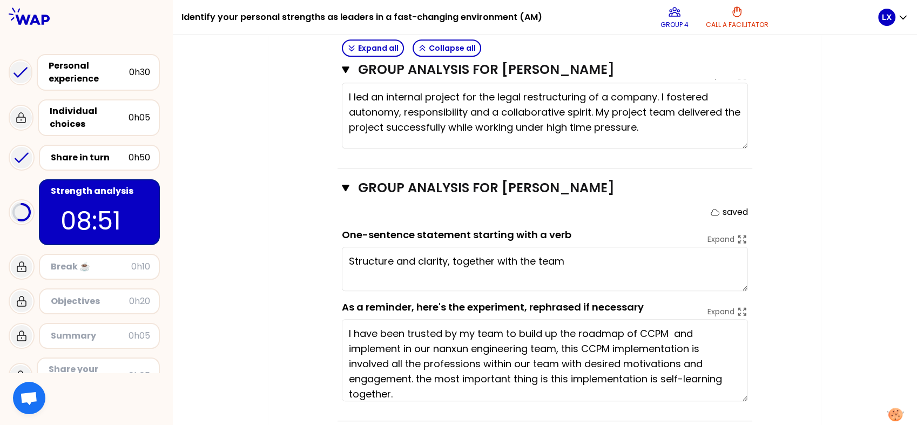
drag, startPoint x: 747, startPoint y: 342, endPoint x: 749, endPoint y: 380, distance: 38.4
click at [749, 380] on div "Group analysis for [PERSON_NAME] Close saved One-sentence statement starting wi…" at bounding box center [544, 294] width 415 height 253
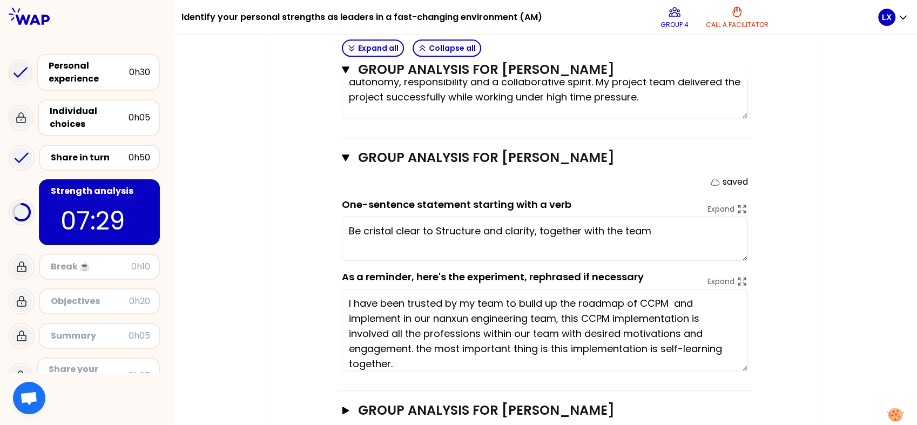
scroll to position [808, 0]
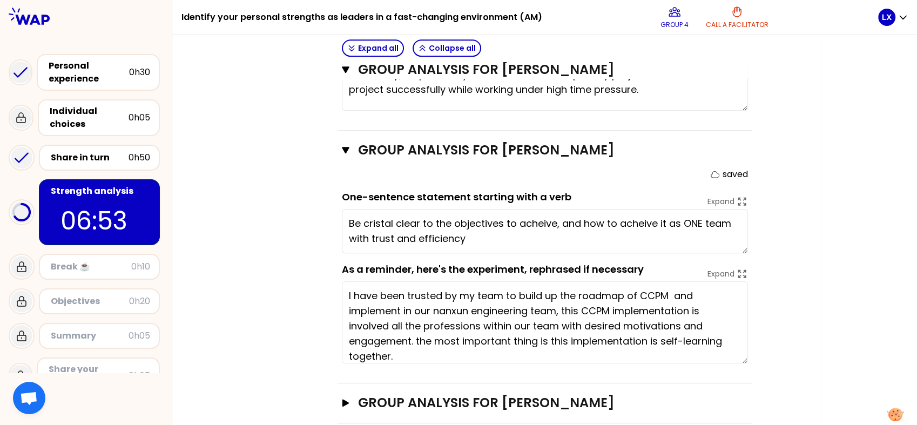
type textarea "Be cristal clear to the objectives to acheive, and how to acheive it as ONE tea…"
click at [344, 382] on icon "button" at bounding box center [345, 403] width 6 height 8
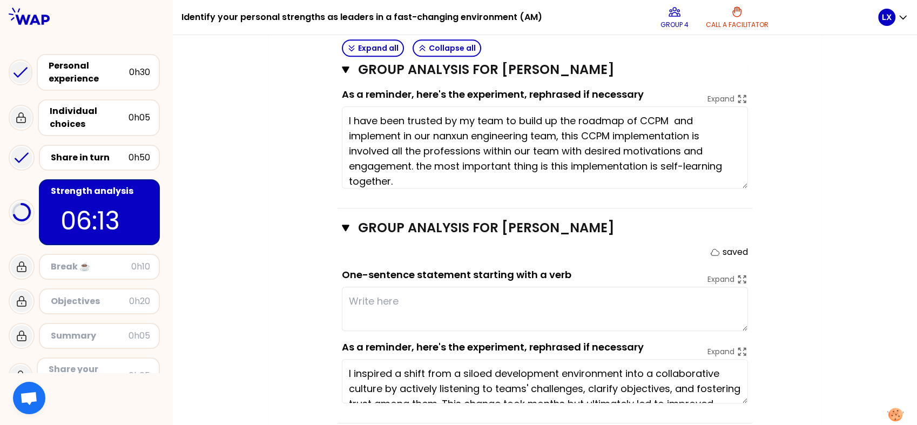
scroll to position [23, 0]
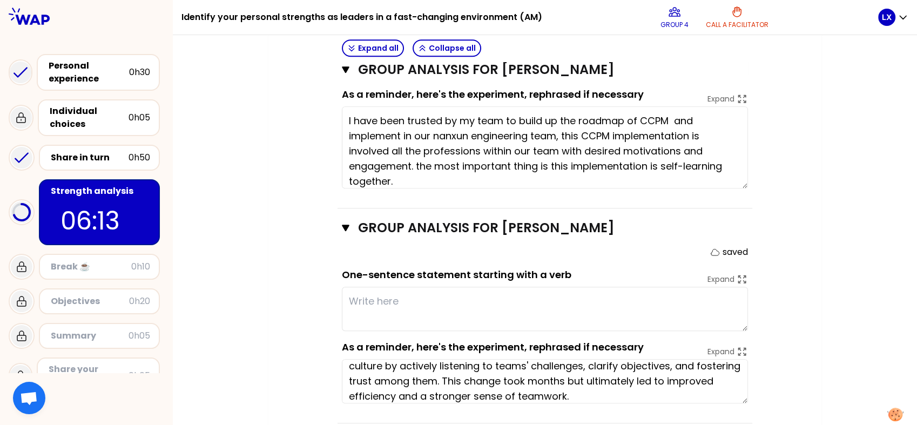
drag, startPoint x: 350, startPoint y: 353, endPoint x: 565, endPoint y: 379, distance: 216.4
click at [565, 379] on textarea "I inspired a shift from a siloed development environment into a collaborative c…" at bounding box center [545, 381] width 406 height 44
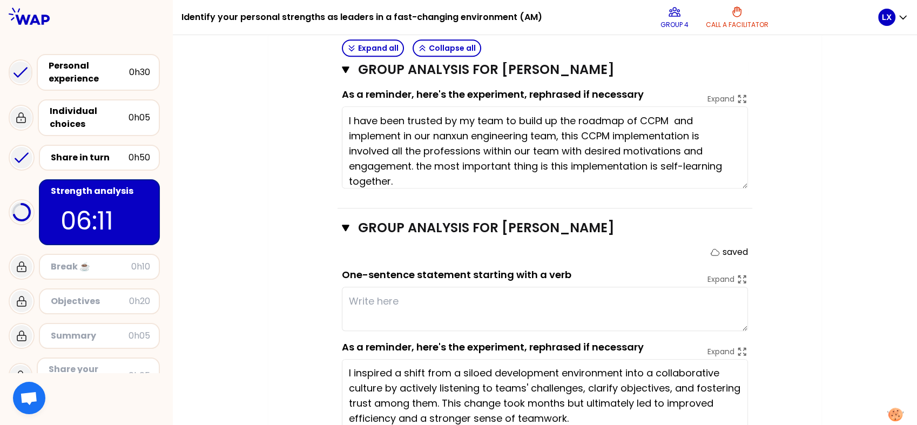
scroll to position [0, 0]
drag, startPoint x: 741, startPoint y: 380, endPoint x: 741, endPoint y: 411, distance: 31.3
click at [741, 382] on textarea "I inspired a shift from a siloed development environment into a collaborative c…" at bounding box center [545, 397] width 406 height 76
click at [734, 382] on textarea "I inspired a shift from a siloed development environment into a collaborative c…" at bounding box center [545, 397] width 406 height 76
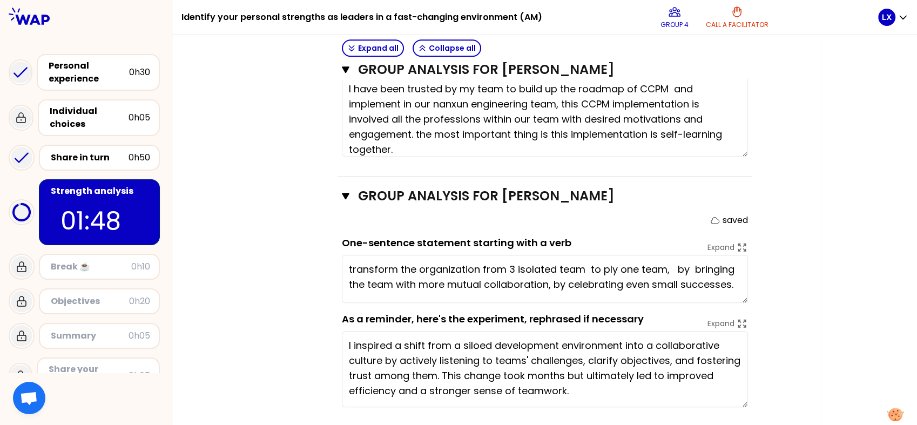
drag, startPoint x: 746, startPoint y: 275, endPoint x: 774, endPoint y: 280, distance: 28.9
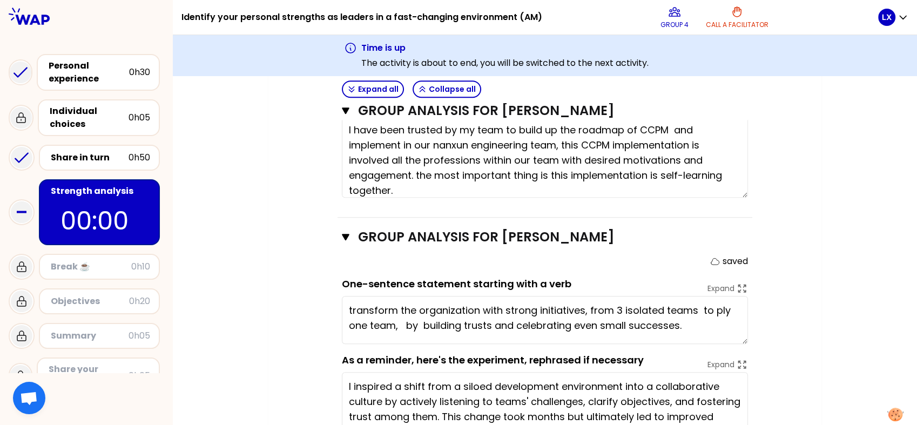
type textarea "transform the organization with strong initiatives, from 3 isolated teams to pl…"
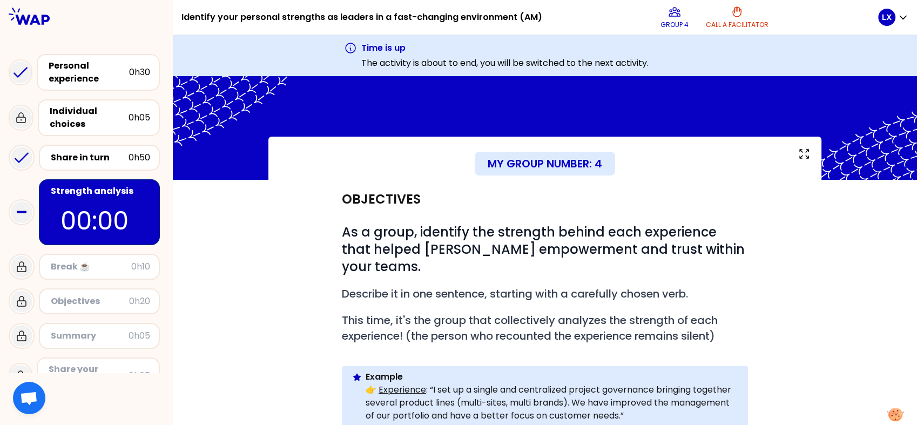
scroll to position [24, 0]
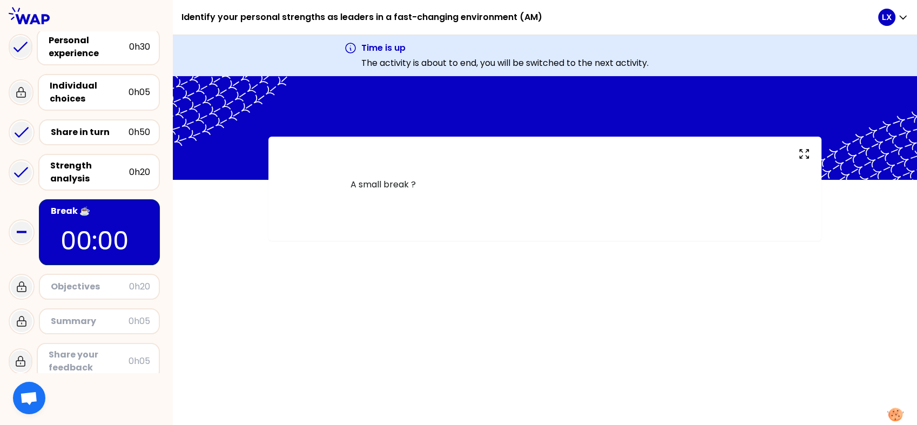
click at [539, 381] on div "A small break ?" at bounding box center [545, 250] width 744 height 349
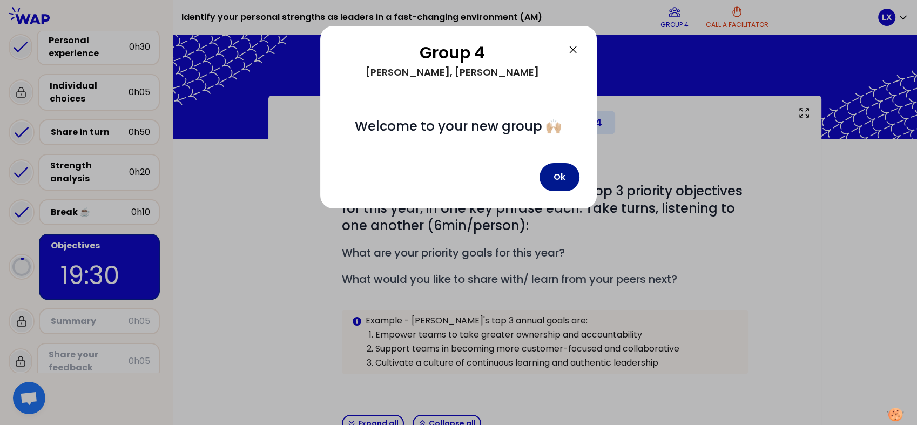
click at [559, 174] on button "Ok" at bounding box center [559, 177] width 40 height 28
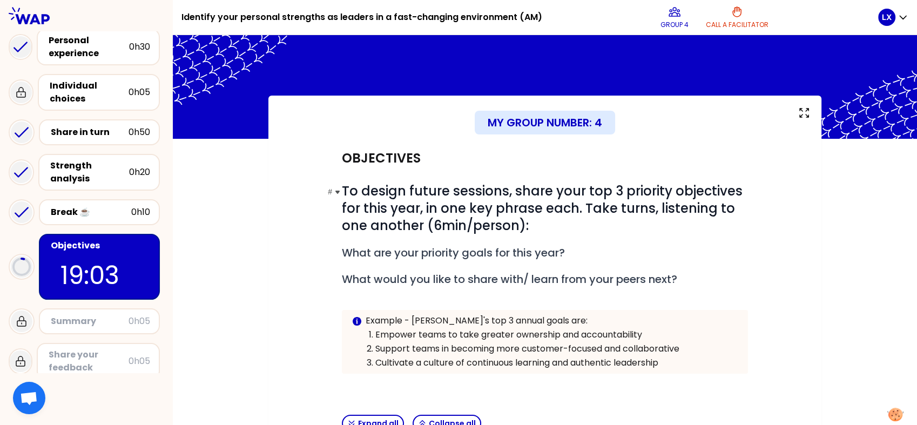
scroll to position [150, 0]
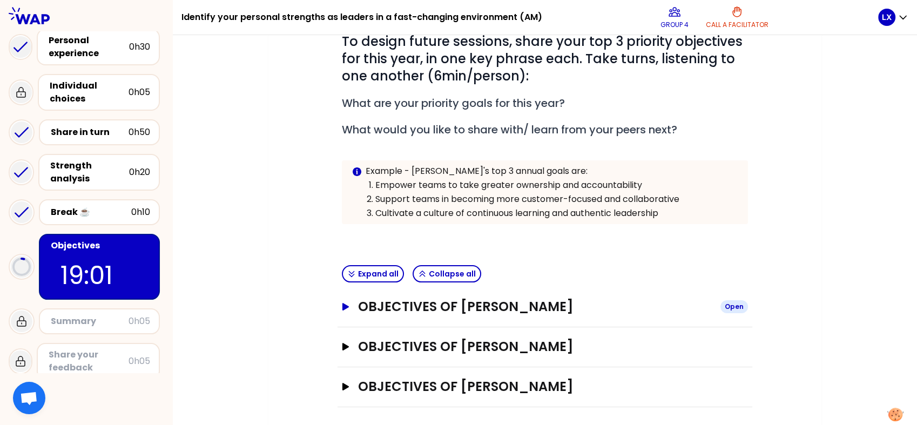
click at [346, 303] on icon "button" at bounding box center [345, 307] width 6 height 8
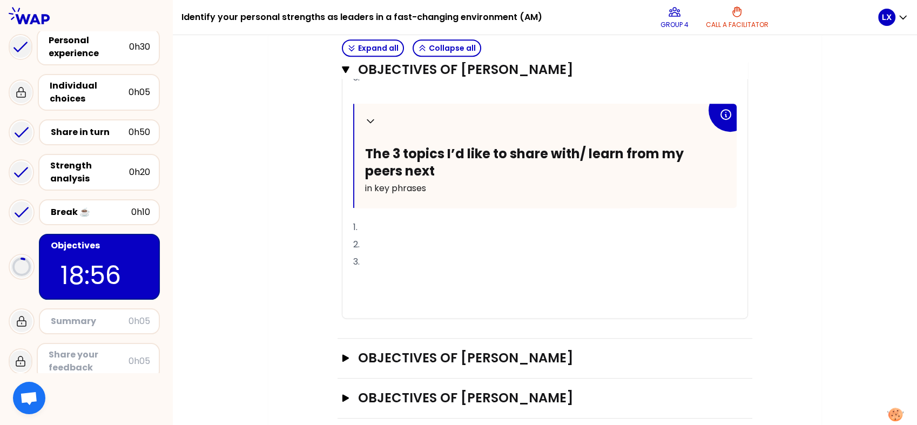
scroll to position [578, 0]
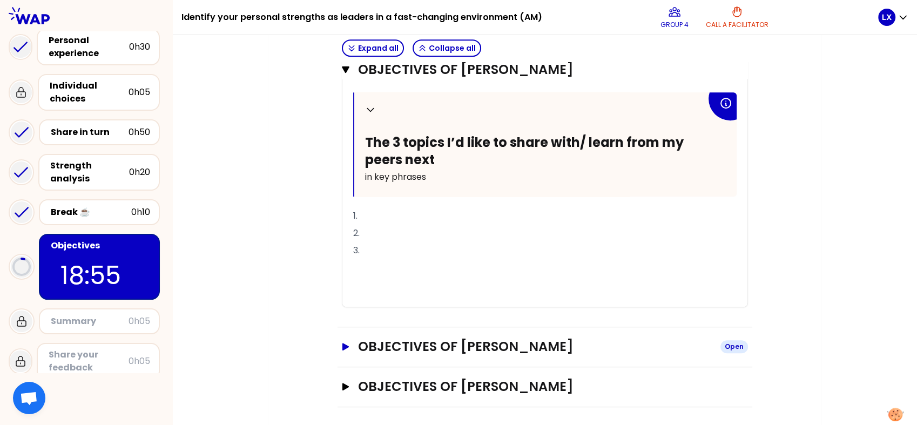
click at [346, 343] on icon "button" at bounding box center [345, 347] width 6 height 8
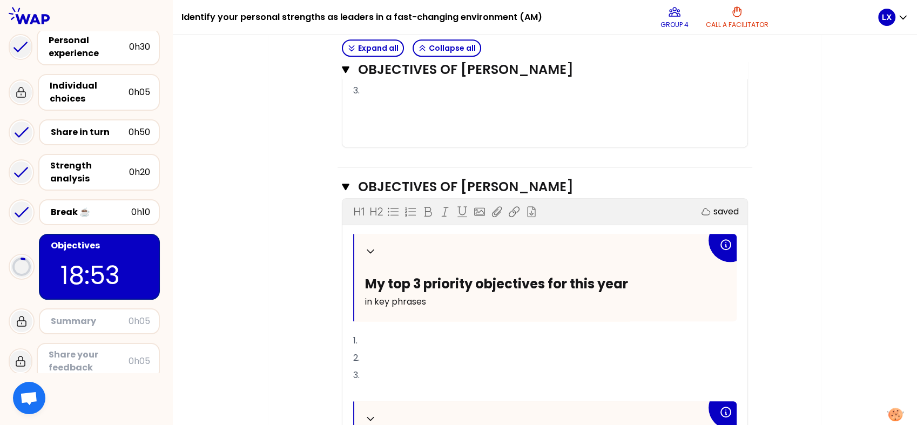
scroll to position [899, 0]
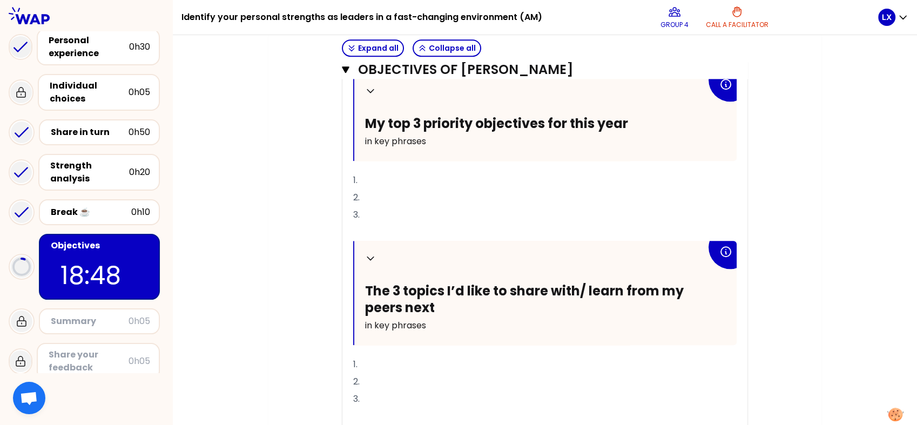
click at [398, 359] on p "1." at bounding box center [544, 364] width 383 height 17
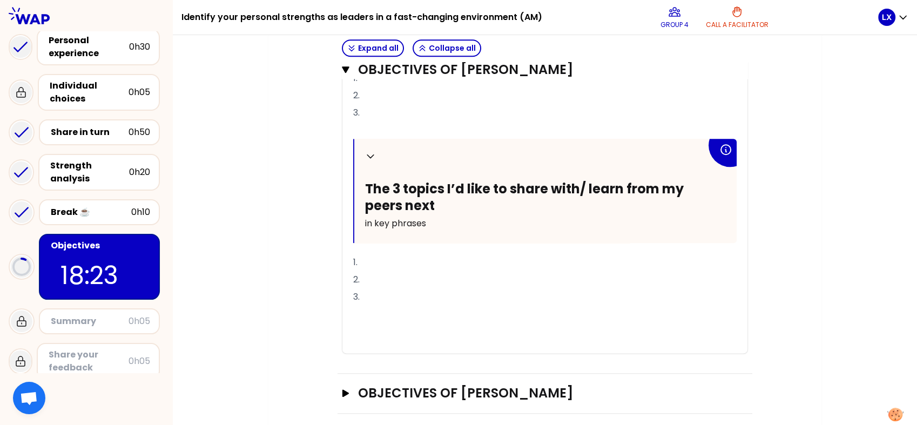
scroll to position [1007, 0]
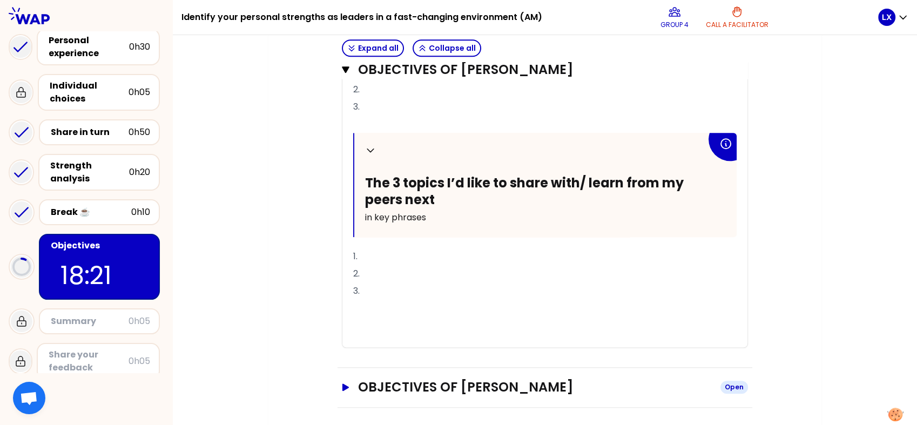
click at [343, 382] on icon "button" at bounding box center [345, 387] width 9 height 8
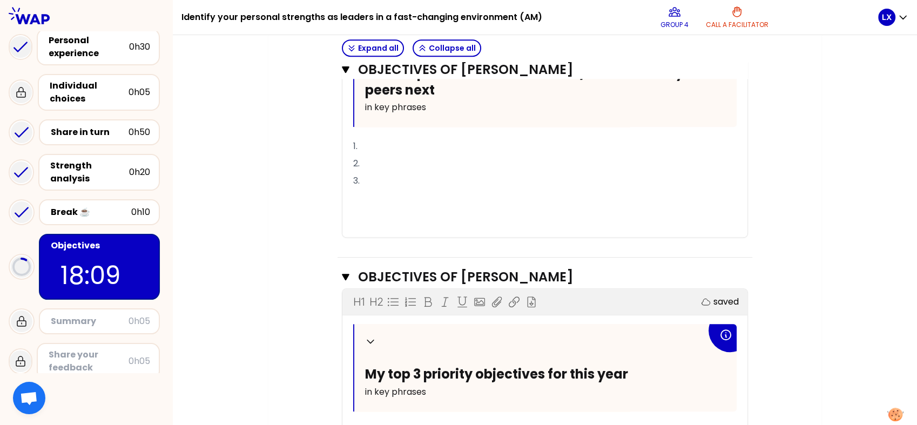
scroll to position [808, 0]
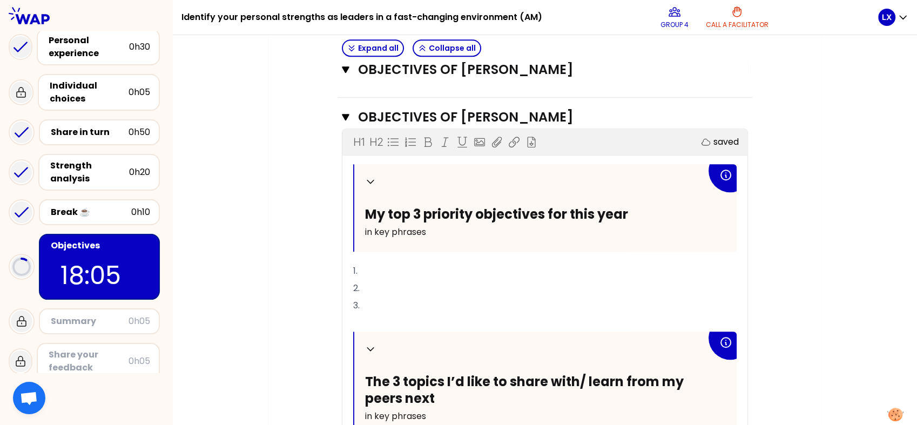
click at [382, 251] on div "Collapse My top 3 priority objectives for this year in key phrases 1. 2. 3. ﻿ C…" at bounding box center [544, 355] width 383 height 382
click at [379, 268] on p "1." at bounding box center [544, 270] width 383 height 17
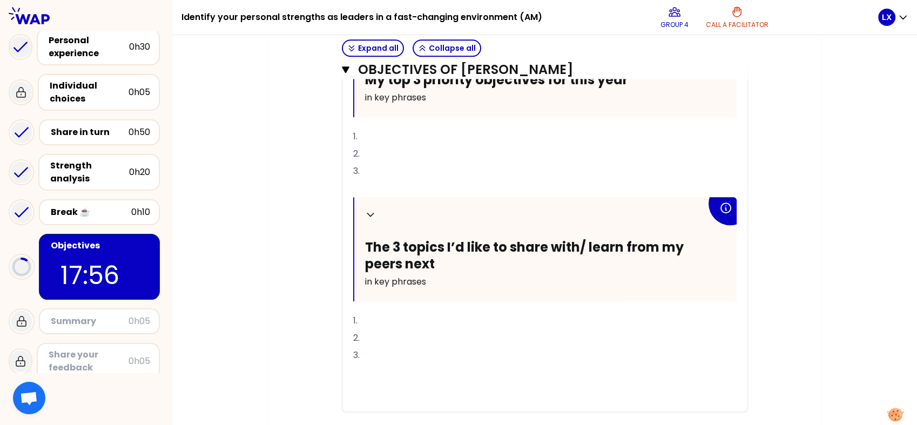
scroll to position [914, 0]
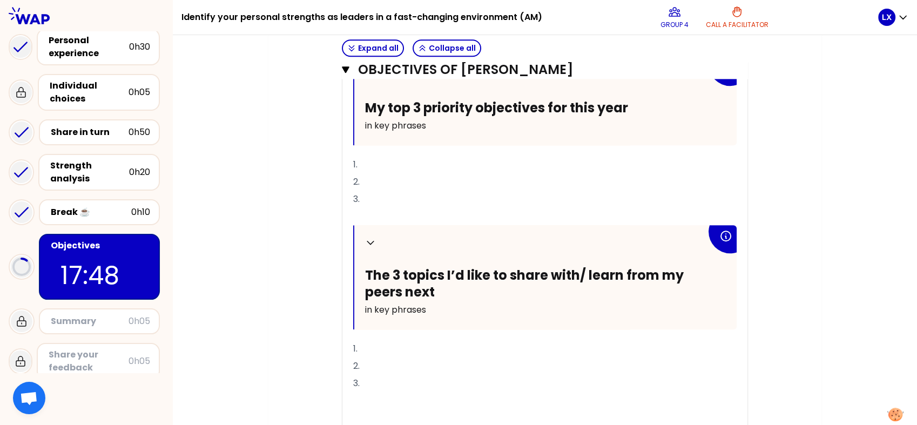
click at [366, 162] on p "1." at bounding box center [544, 164] width 383 height 17
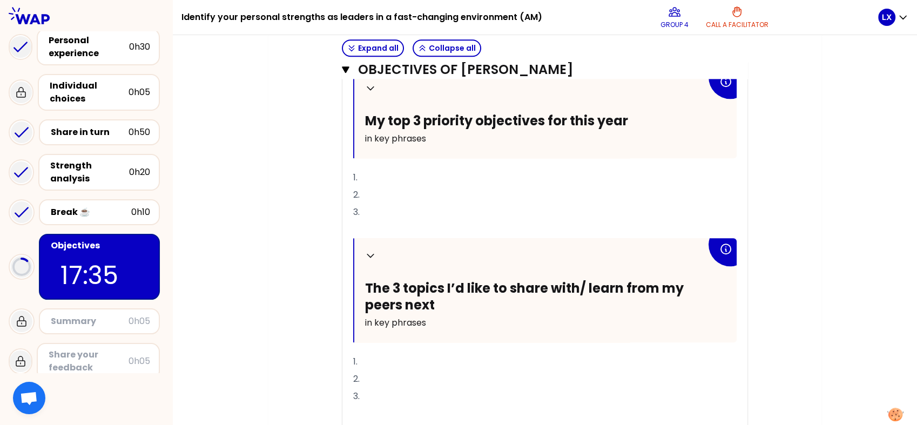
click at [376, 177] on p "1." at bounding box center [544, 177] width 383 height 17
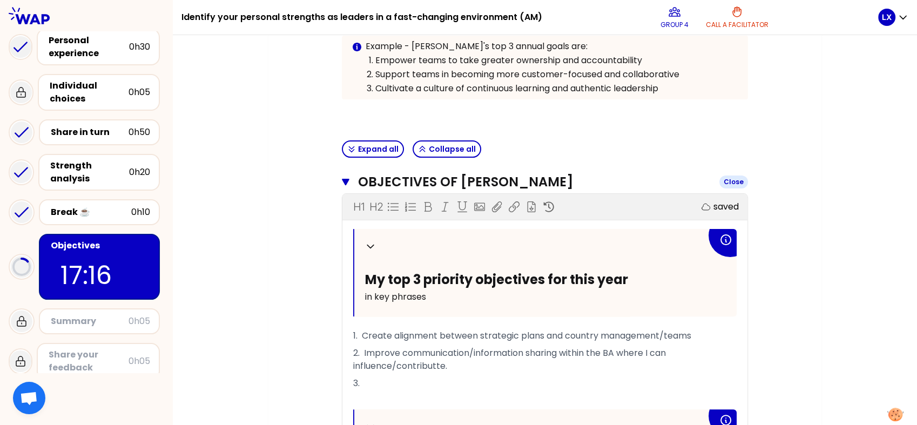
scroll to position [434, 0]
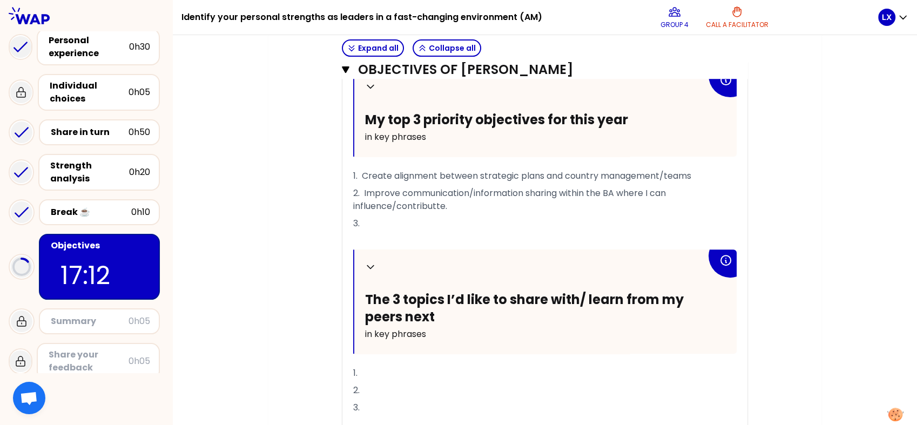
click at [374, 220] on p "3." at bounding box center [544, 223] width 383 height 17
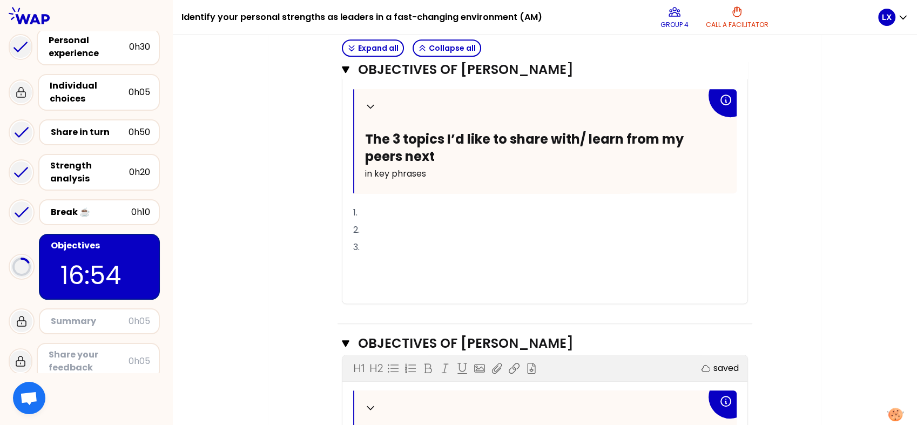
click at [390, 208] on p "1." at bounding box center [544, 212] width 383 height 17
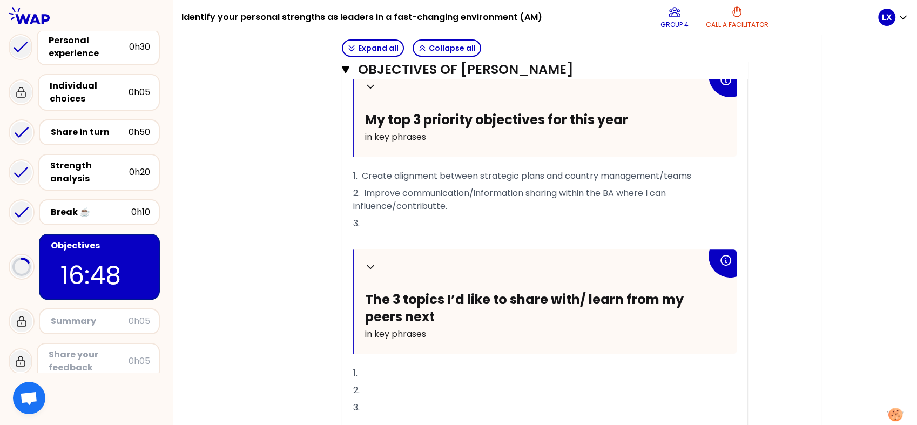
click at [375, 372] on p "1." at bounding box center [544, 372] width 383 height 17
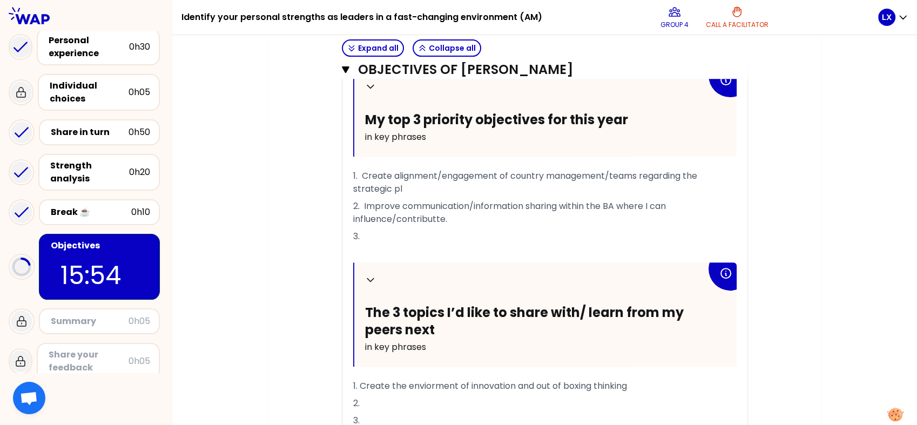
click at [374, 382] on span "1. Create the enviorment of innovation and out of boxing thinking" at bounding box center [490, 386] width 274 height 12
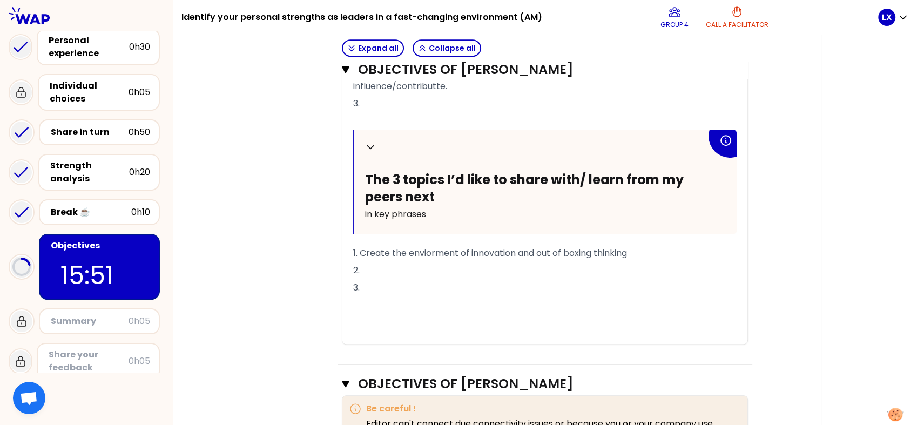
scroll to position [595, 0]
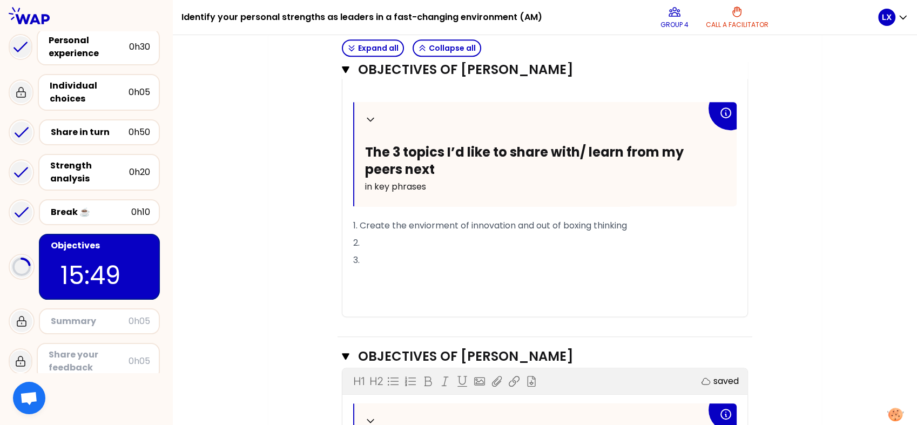
click at [370, 238] on p "2." at bounding box center [544, 242] width 383 height 17
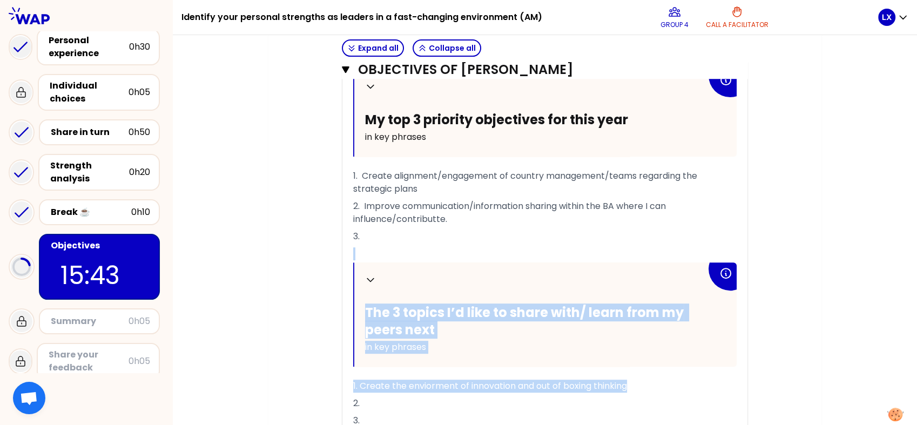
drag, startPoint x: 638, startPoint y: 380, endPoint x: 307, endPoint y: 361, distance: 331.0
click at [380, 382] on span "1. Create the enviorment of innovation and out of boxing thinking" at bounding box center [490, 386] width 274 height 12
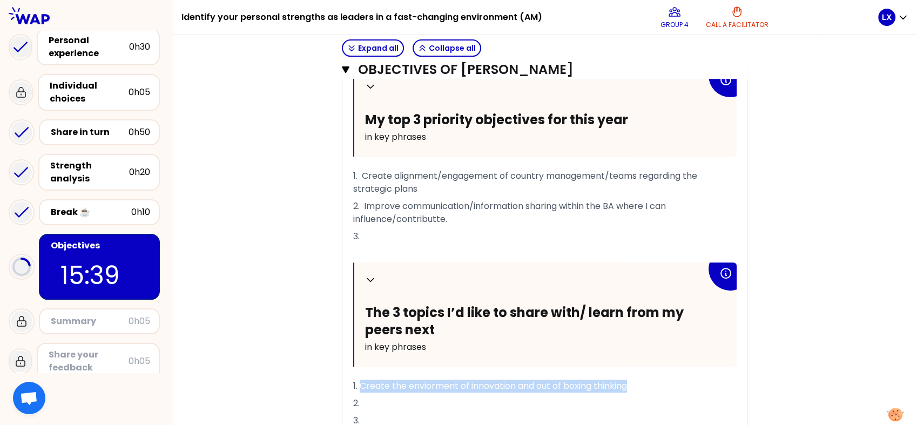
drag, startPoint x: 367, startPoint y: 383, endPoint x: 650, endPoint y: 383, distance: 283.5
click at [651, 382] on p "1. Create the enviorment of innovation and out of boxing thinking" at bounding box center [544, 385] width 383 height 17
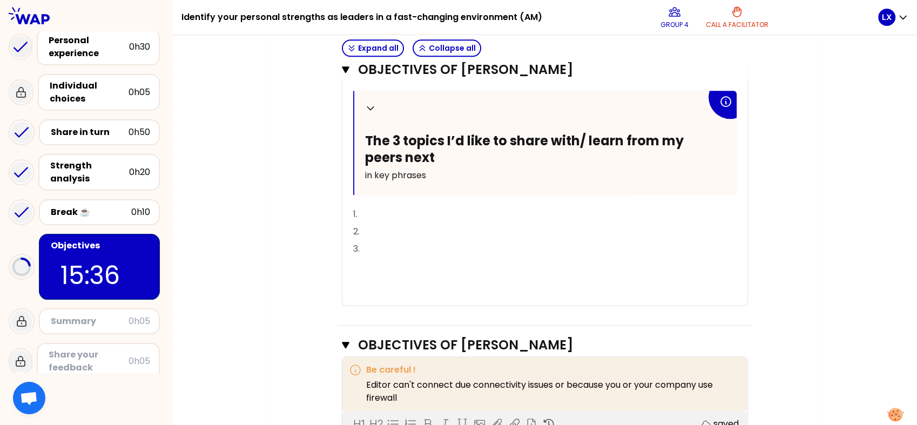
scroll to position [1021, 0]
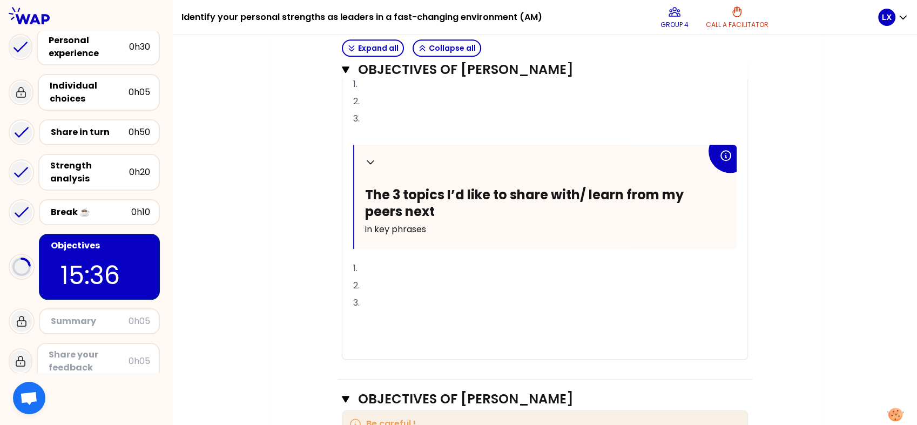
click at [382, 263] on p "1." at bounding box center [544, 268] width 383 height 17
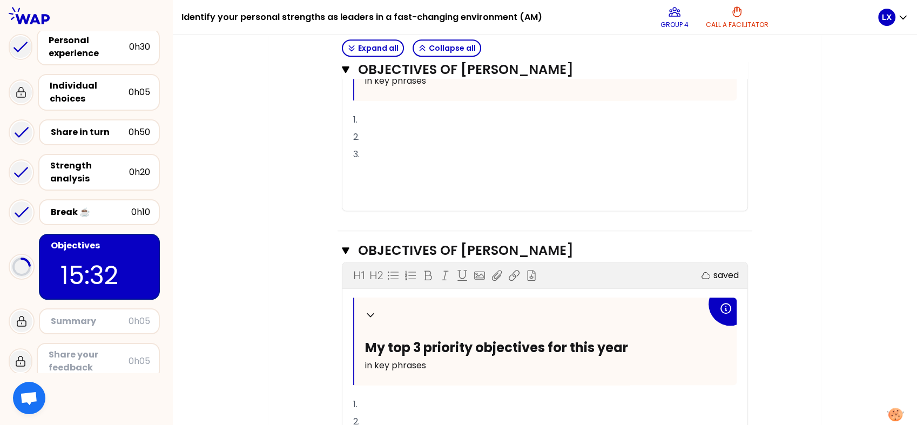
scroll to position [860, 0]
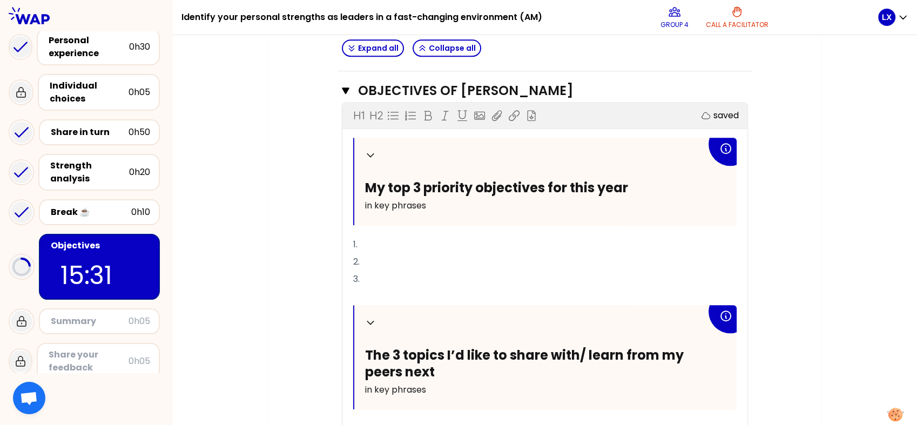
click at [386, 240] on p "1." at bounding box center [544, 244] width 383 height 17
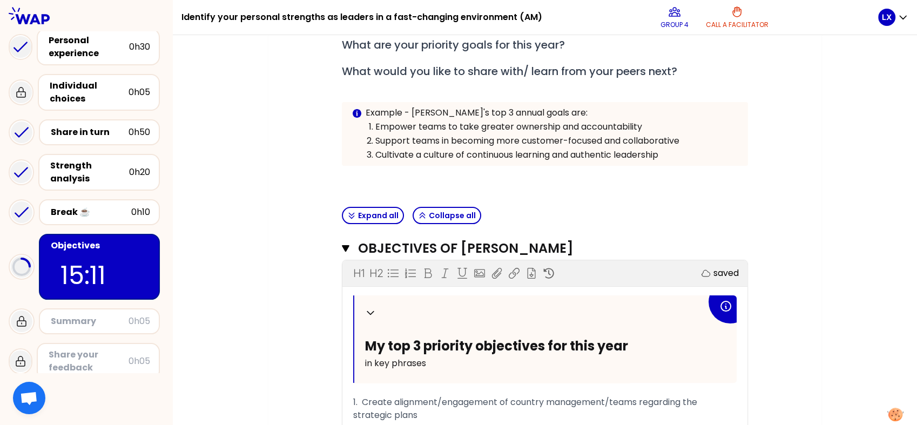
scroll to position [208, 0]
click at [343, 245] on icon "button" at bounding box center [346, 248] width 8 height 6
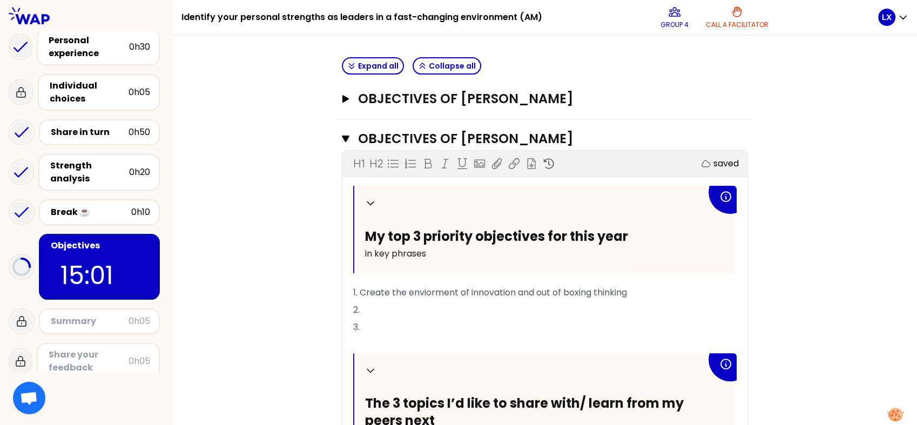
scroll to position [346, 0]
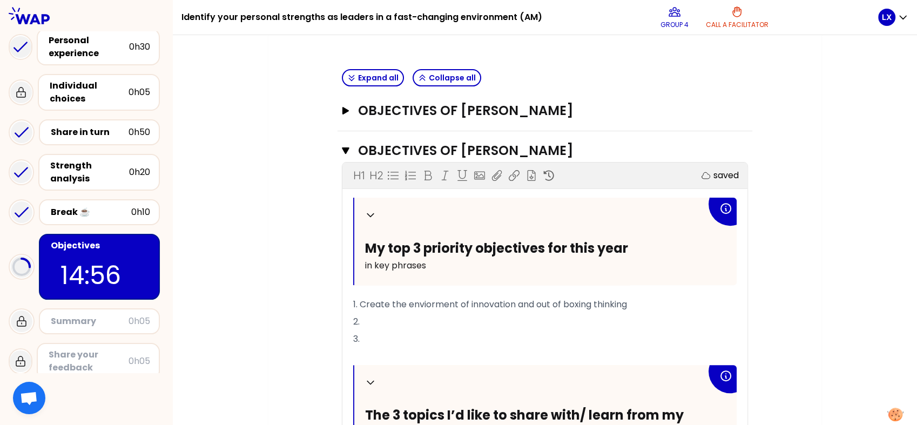
click at [374, 330] on p "2." at bounding box center [544, 321] width 383 height 17
click at [638, 307] on p "1. Create the enviorment of innovation and out of boxing thinking" at bounding box center [544, 304] width 383 height 17
click at [372, 330] on p "2." at bounding box center [544, 321] width 383 height 17
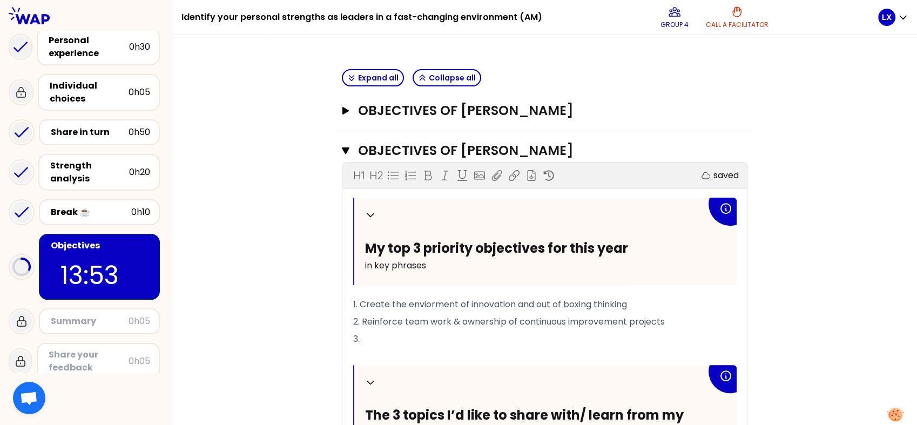
click at [375, 345] on p "3." at bounding box center [544, 338] width 383 height 17
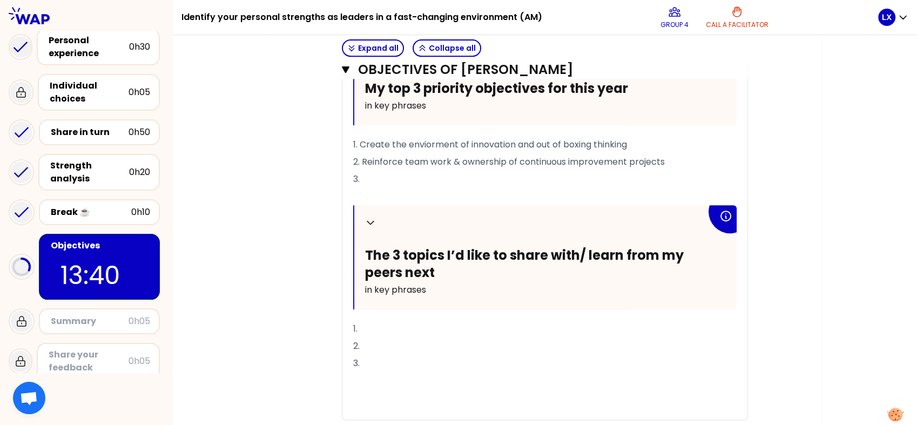
click at [380, 333] on p "1." at bounding box center [544, 328] width 383 height 17
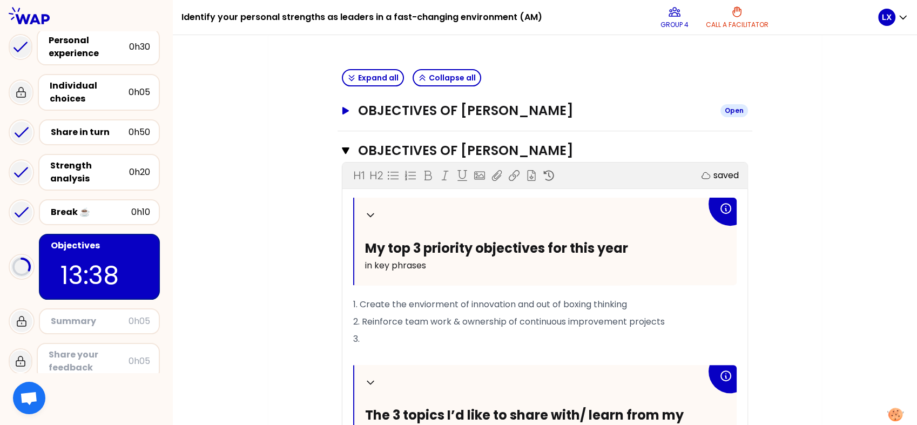
click at [347, 107] on icon "button" at bounding box center [345, 111] width 9 height 8
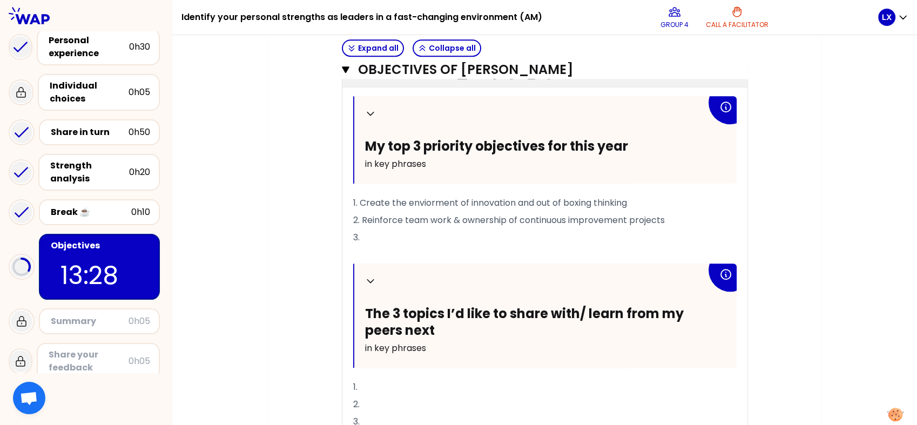
scroll to position [907, 0]
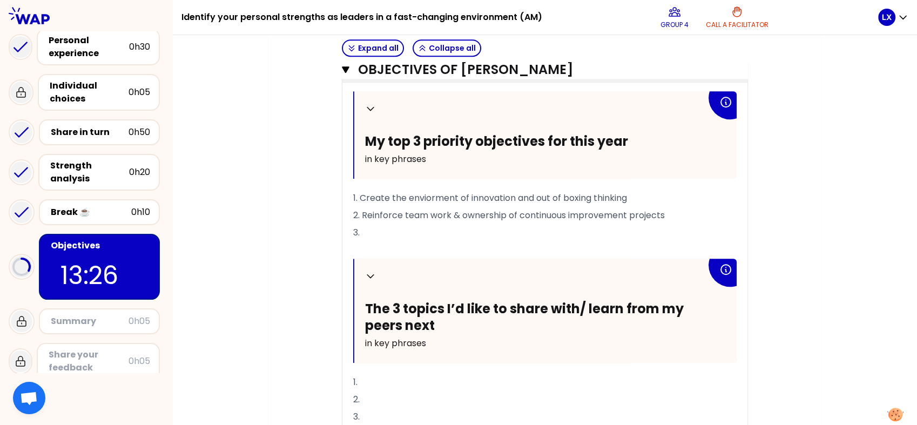
click at [397, 241] on p "3." at bounding box center [544, 232] width 383 height 17
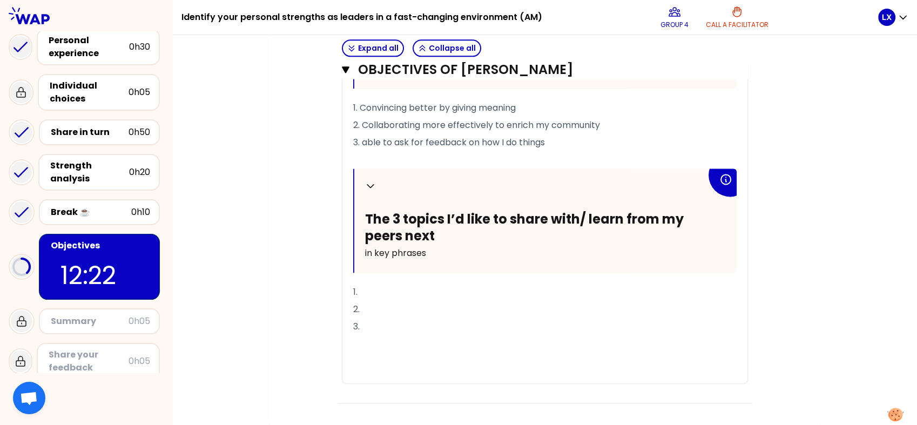
scroll to position [1487, 0]
click at [387, 286] on p "1." at bounding box center [544, 291] width 383 height 17
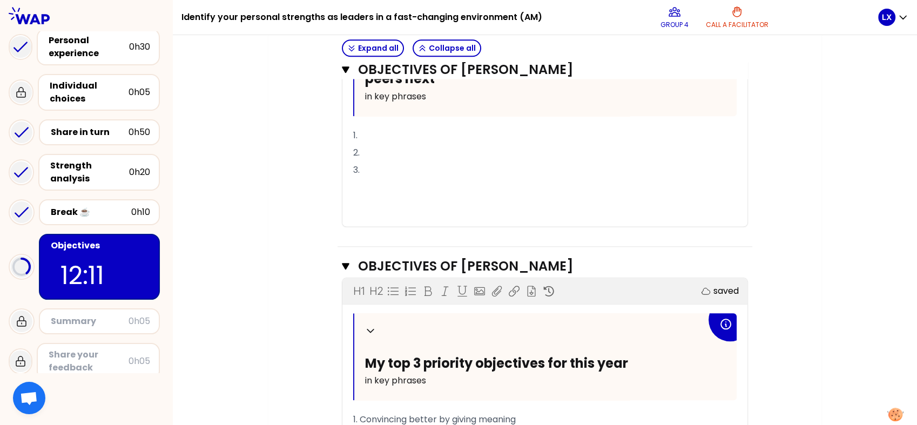
scroll to position [1007, 0]
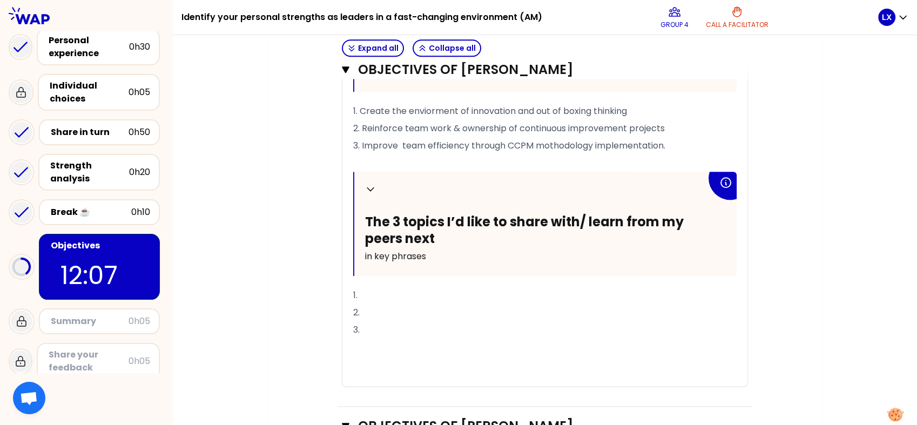
click at [390, 299] on p "1." at bounding box center [544, 295] width 383 height 17
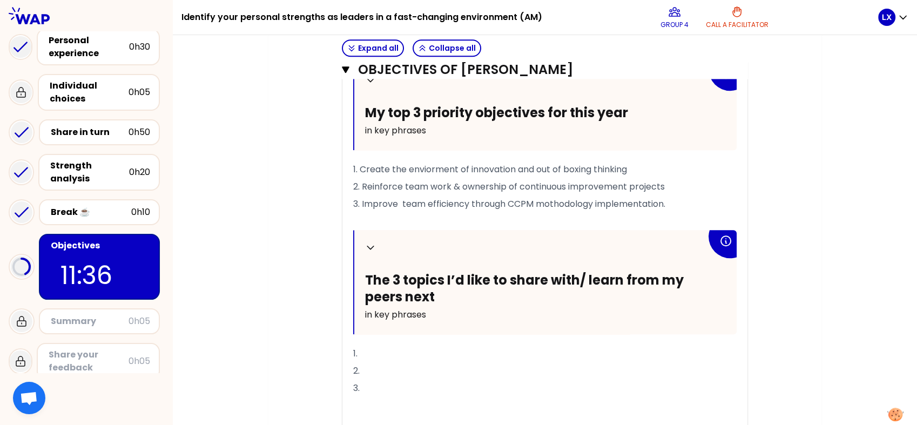
scroll to position [928, 0]
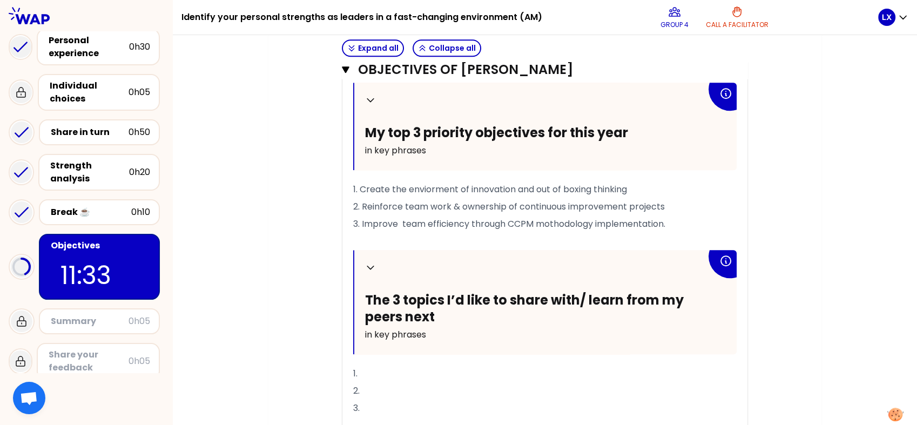
click at [387, 382] on p "1." at bounding box center [544, 373] width 383 height 17
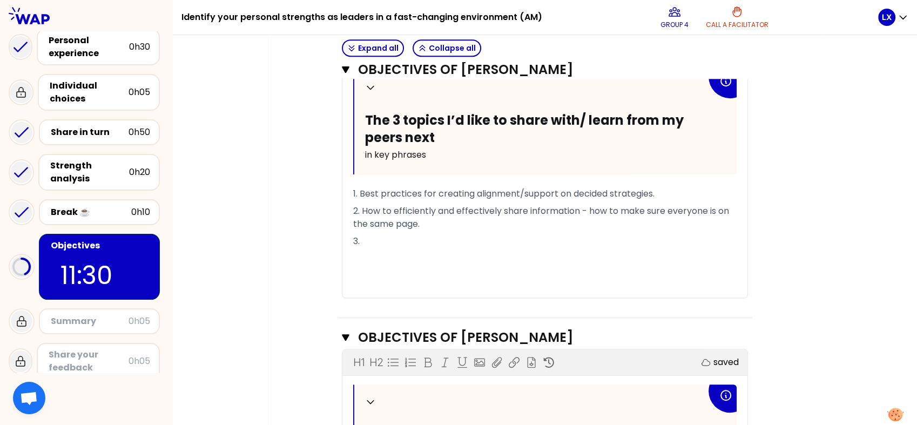
scroll to position [572, 0]
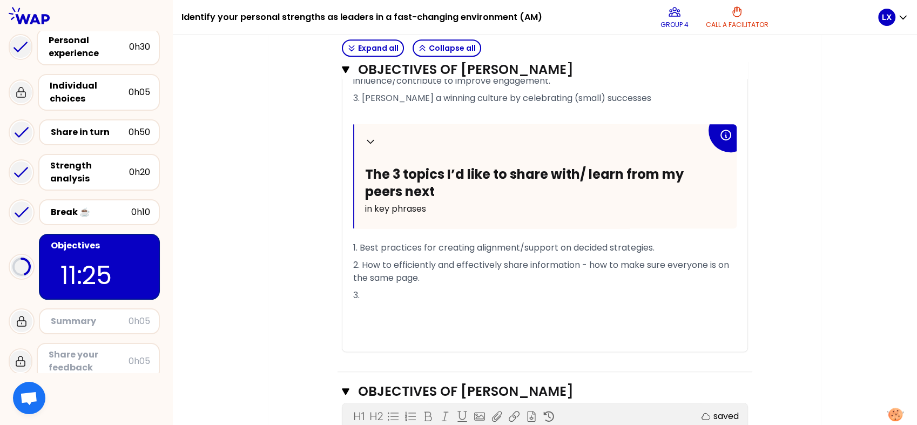
drag, startPoint x: 914, startPoint y: 249, endPoint x: 867, endPoint y: 172, distance: 90.8
click at [825, 164] on div "My group number: 4 Objectives # To design future sessions, share your top 3 pri…" at bounding box center [545, 426] width 744 height 1807
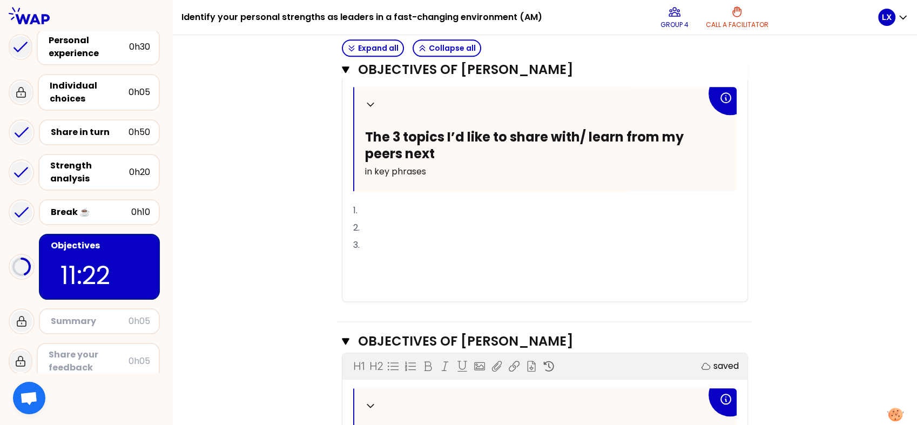
scroll to position [1084, 0]
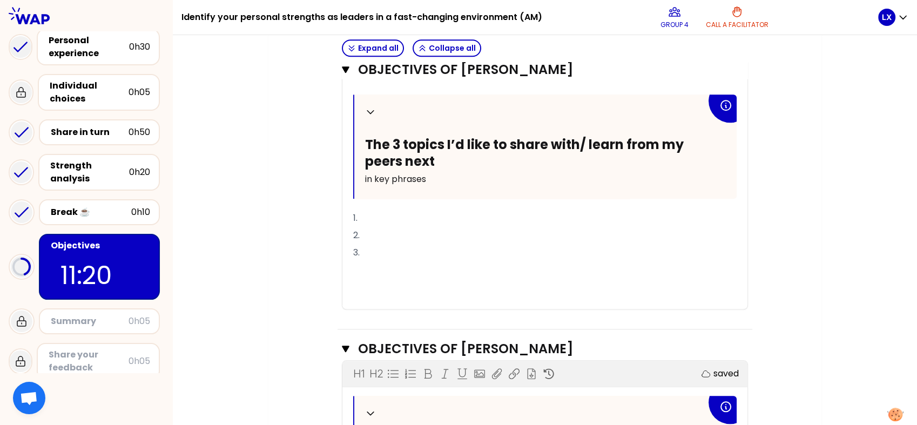
click at [380, 225] on p "1." at bounding box center [544, 218] width 383 height 17
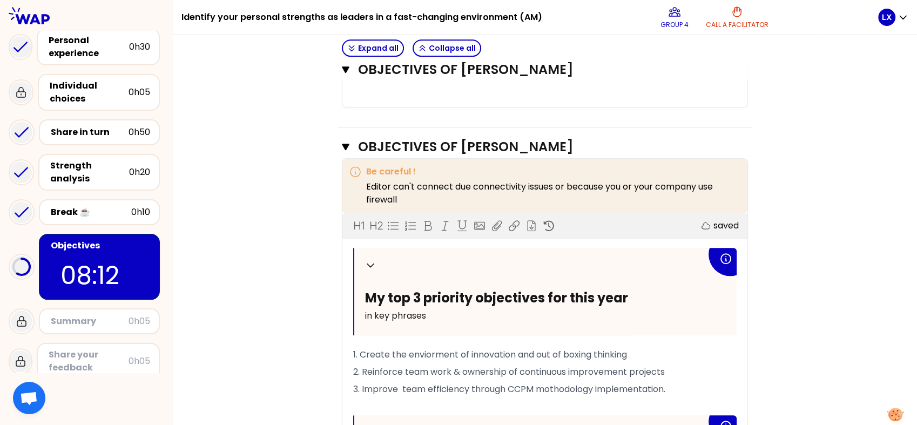
scroll to position [924, 0]
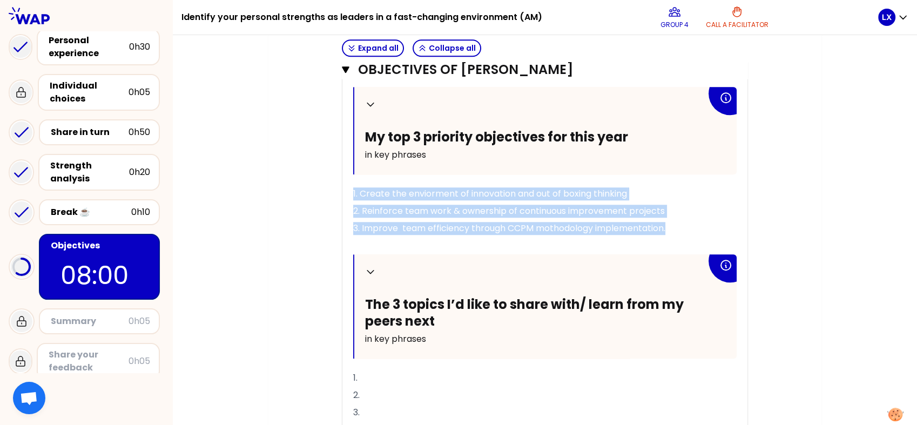
drag, startPoint x: 674, startPoint y: 241, endPoint x: 348, endPoint y: 186, distance: 330.2
click at [348, 186] on div "Collapse My top 3 priority objectives for this year in key phrases 1. Create th…" at bounding box center [544, 278] width 405 height 382
click at [690, 220] on p "2. Reinforce team work & ownership of continuous improvement projects" at bounding box center [544, 210] width 383 height 17
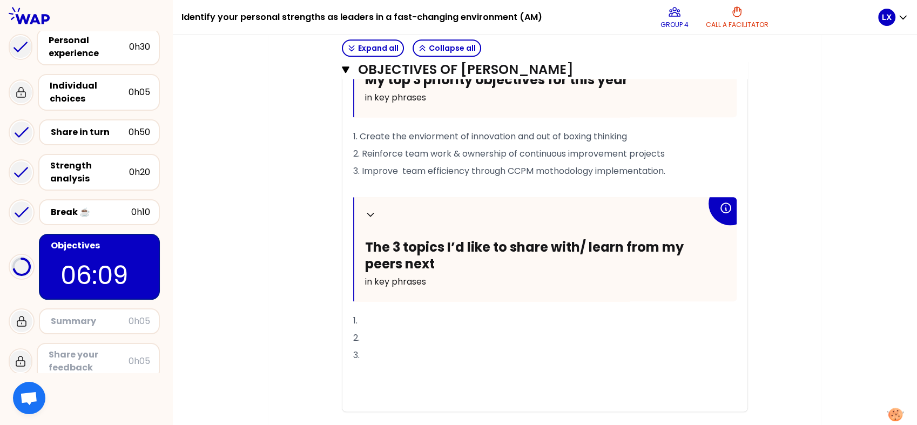
scroll to position [994, 0]
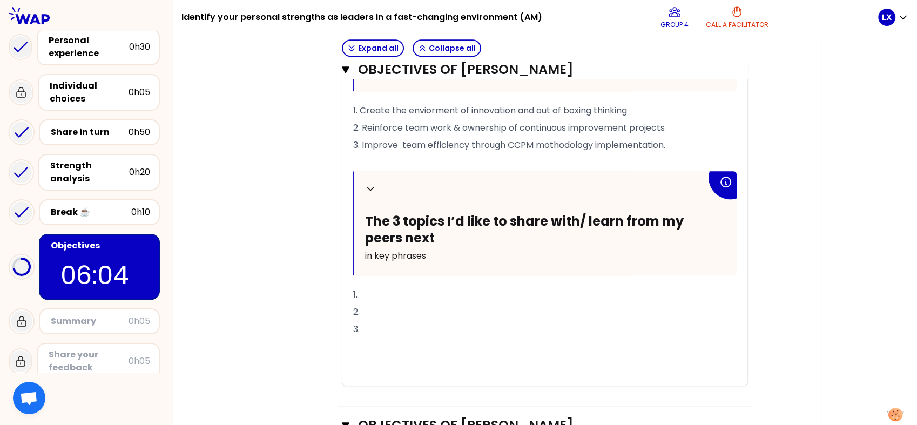
click at [384, 303] on p "1." at bounding box center [544, 294] width 383 height 17
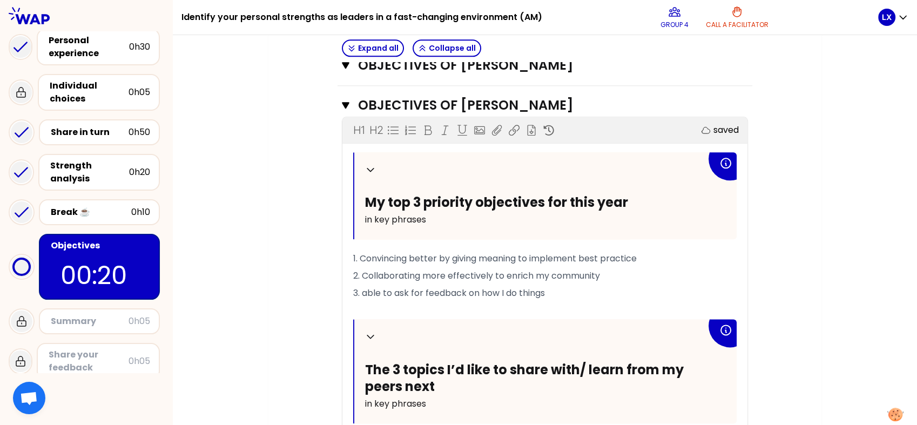
scroll to position [1314, 0]
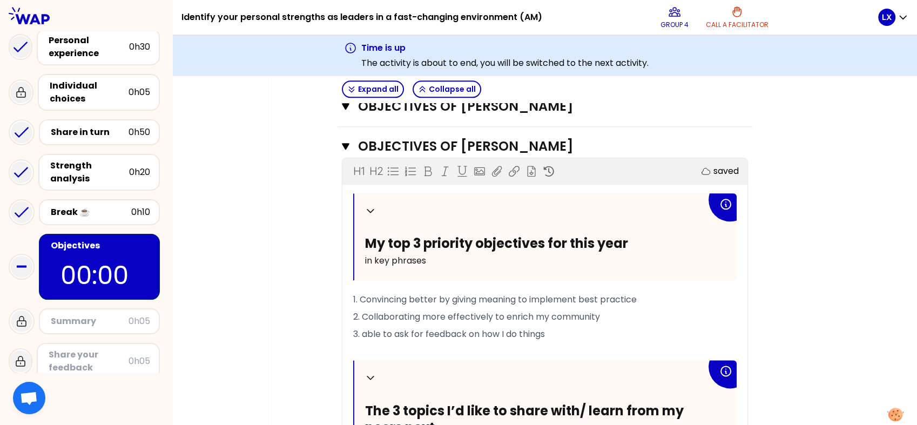
click at [131, 319] on div "0h05" at bounding box center [140, 321] width 22 height 13
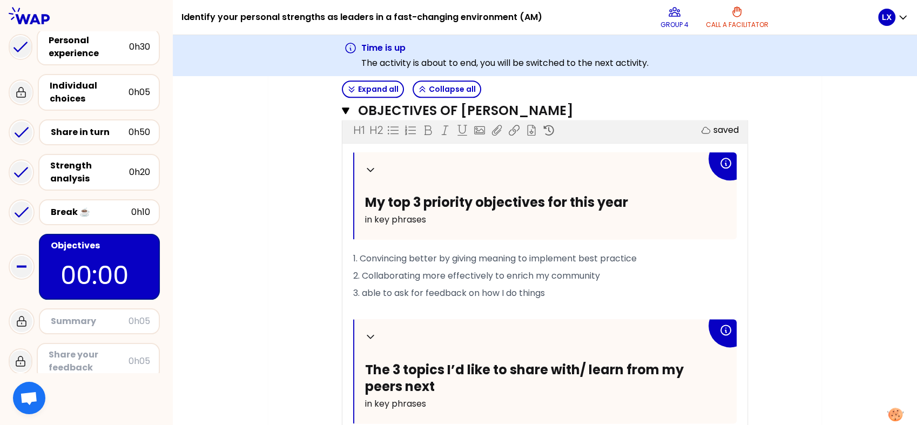
scroll to position [1515, 0]
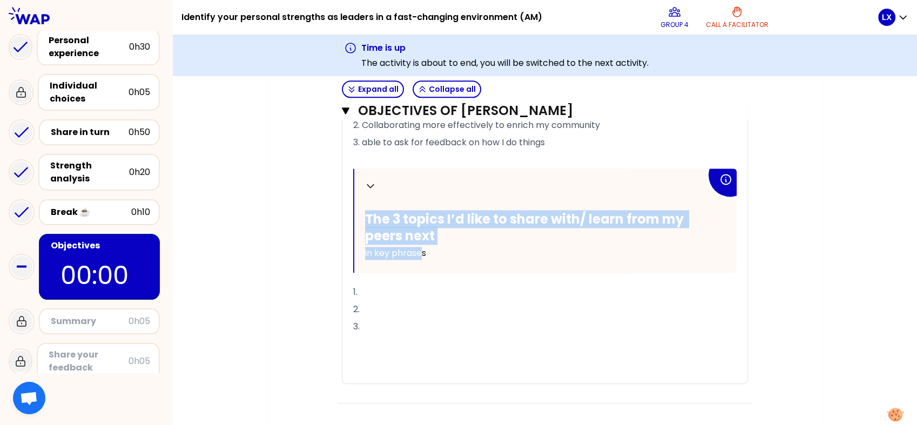
drag, startPoint x: 423, startPoint y: 253, endPoint x: 340, endPoint y: 220, distance: 89.1
click at [340, 220] on div "Objectives of [PERSON_NAME] Close H1 H2 Export saved Collapse My top 3 priority…" at bounding box center [544, 169] width 415 height 469
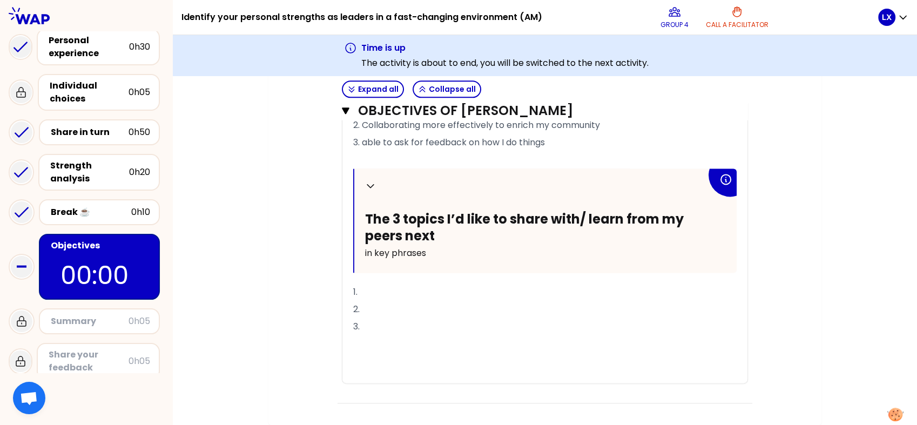
drag, startPoint x: 340, startPoint y: 220, endPoint x: 288, endPoint y: 191, distance: 59.2
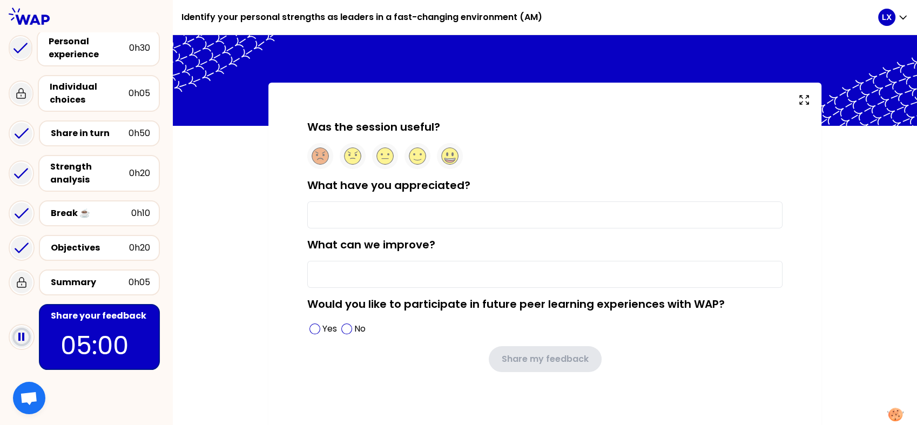
scroll to position [16, 0]
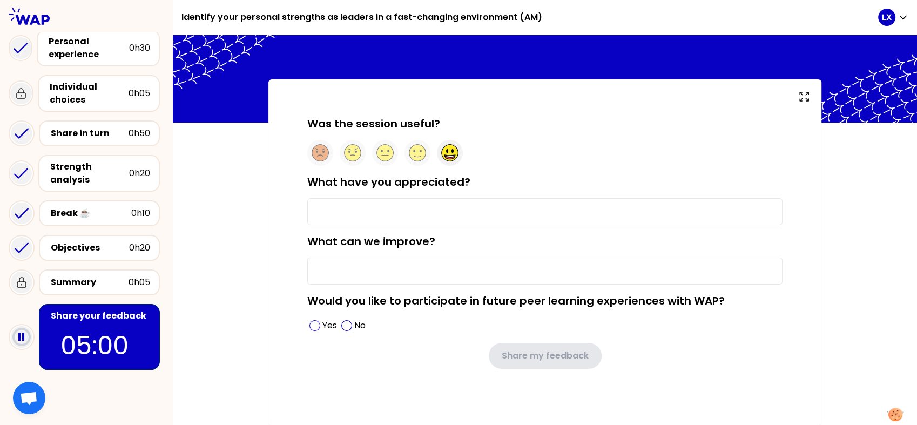
click at [449, 150] on circle at bounding box center [450, 153] width 17 height 17
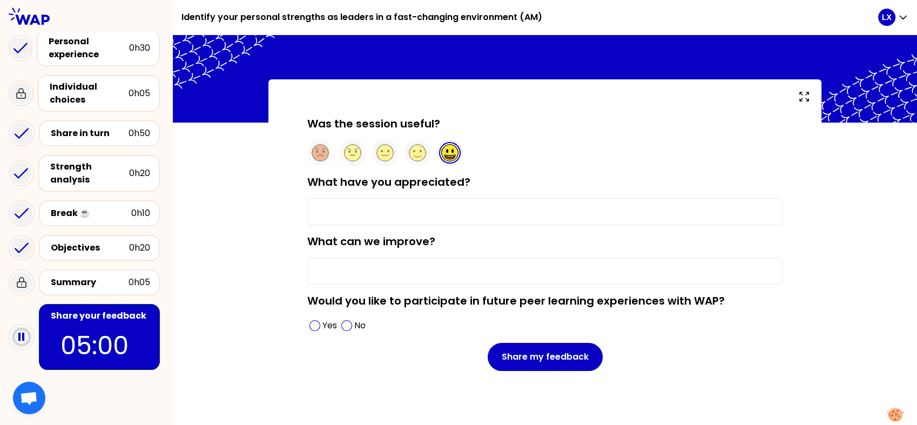
click at [457, 218] on input "What have you appreciated?" at bounding box center [544, 211] width 475 height 27
type input "conversations with [PERSON_NAME]"
click at [311, 327] on span at bounding box center [314, 325] width 11 height 11
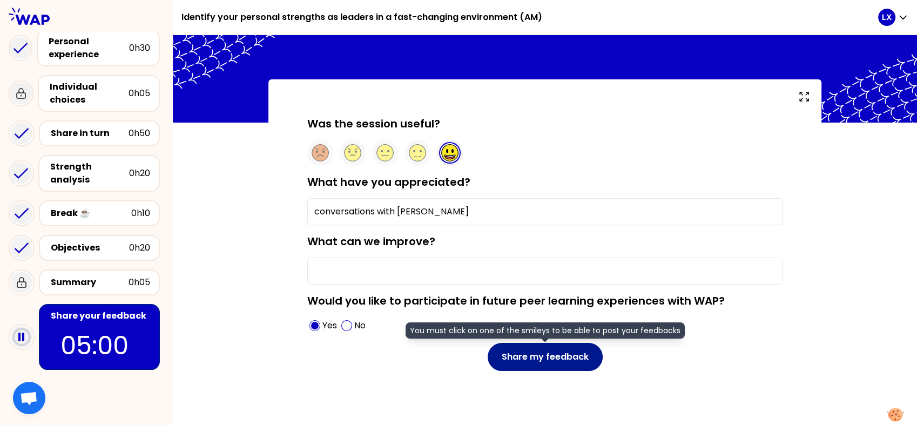
click at [549, 354] on button "Share my feedback" at bounding box center [545, 357] width 115 height 28
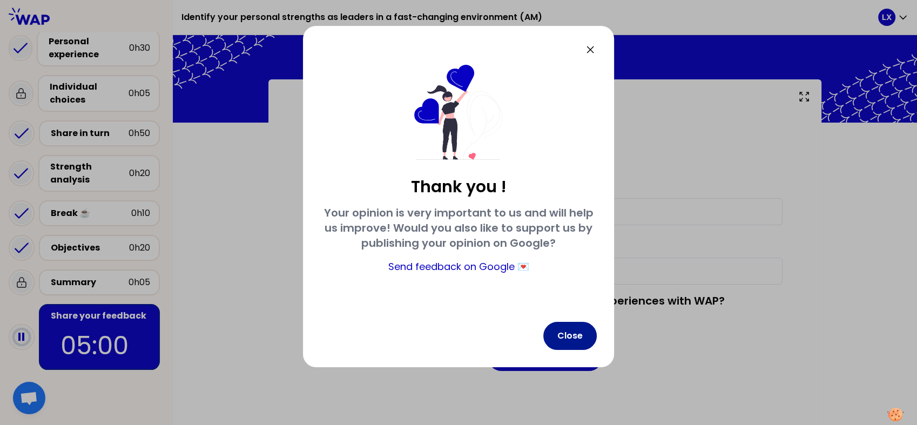
click at [561, 333] on button "Close" at bounding box center [569, 336] width 53 height 28
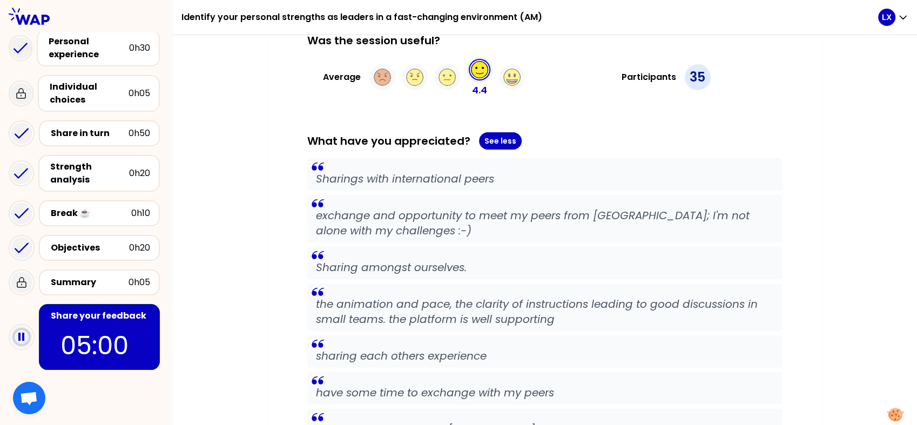
scroll to position [125, 0]
